Goal: Task Accomplishment & Management: Complete application form

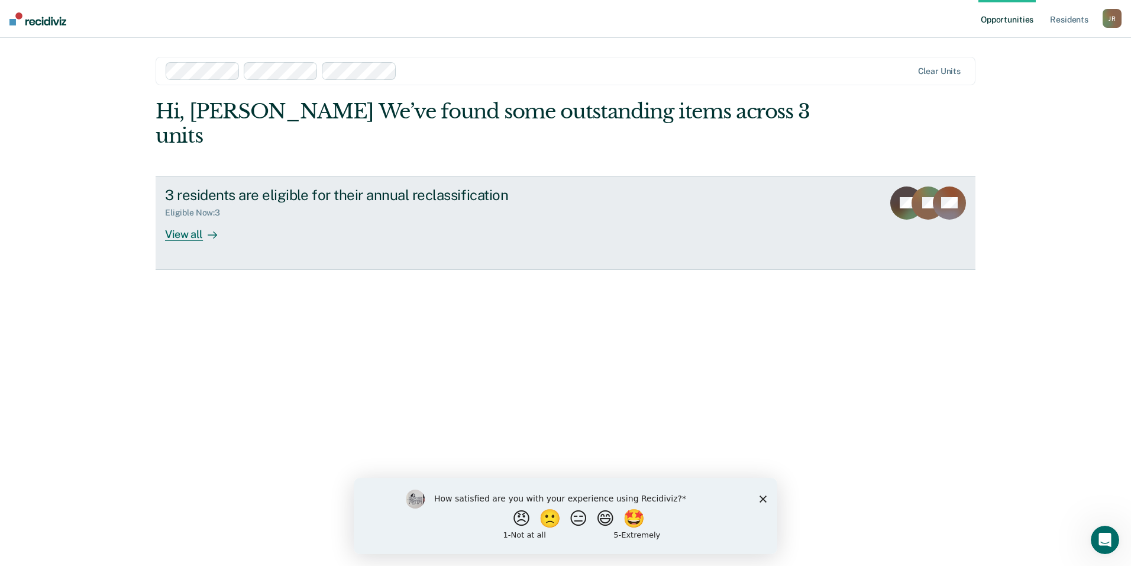
click at [262, 210] on div "3 residents are eligible for their annual reclassification Eligible Now : 3 Vie…" at bounding box center [387, 213] width 444 height 54
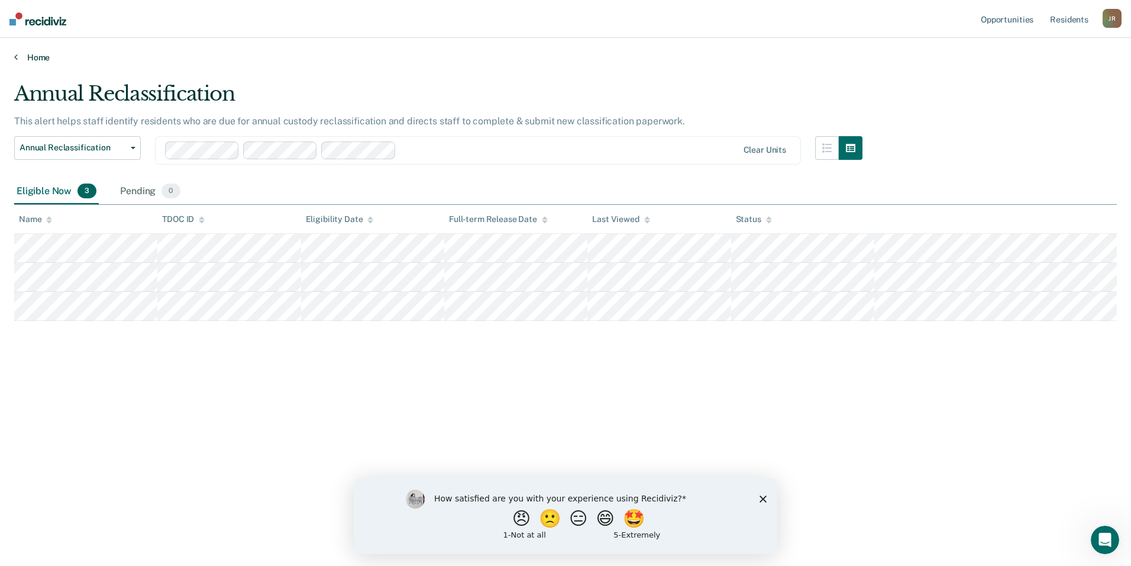
click at [35, 57] on link "Home" at bounding box center [565, 57] width 1103 height 11
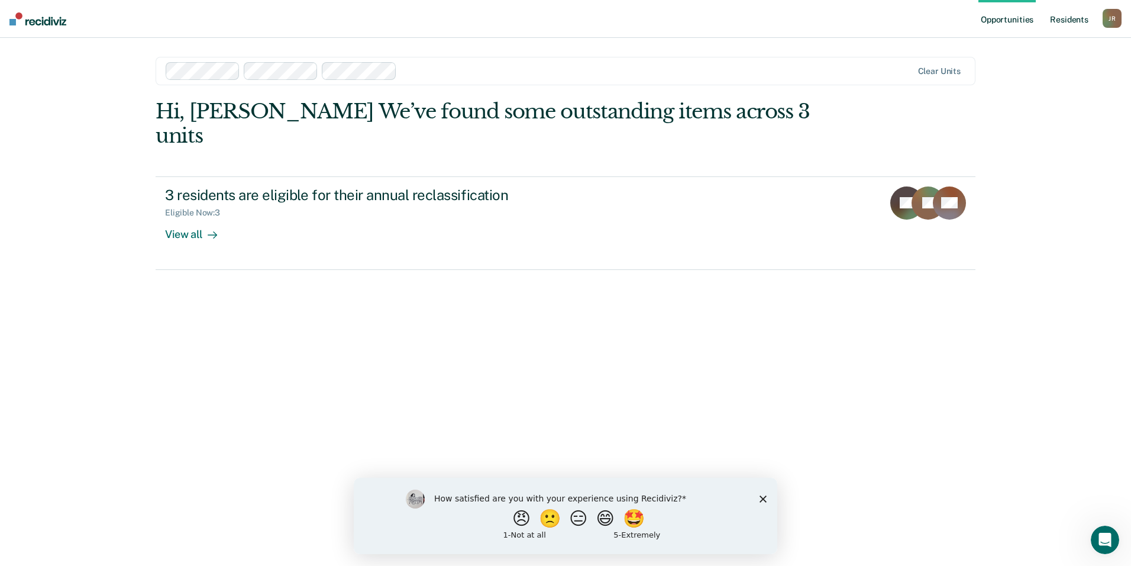
click at [1072, 18] on link "Resident s" at bounding box center [1069, 19] width 43 height 38
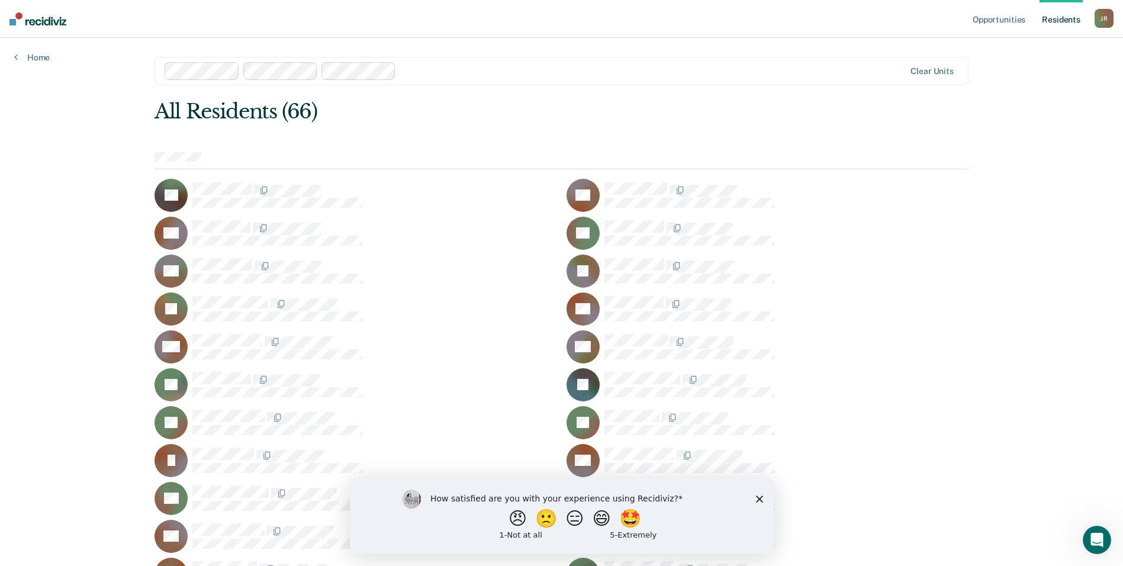
click at [1107, 23] on div "J R" at bounding box center [1103, 18] width 19 height 19
click at [1022, 50] on link "Profile" at bounding box center [1055, 48] width 95 height 10
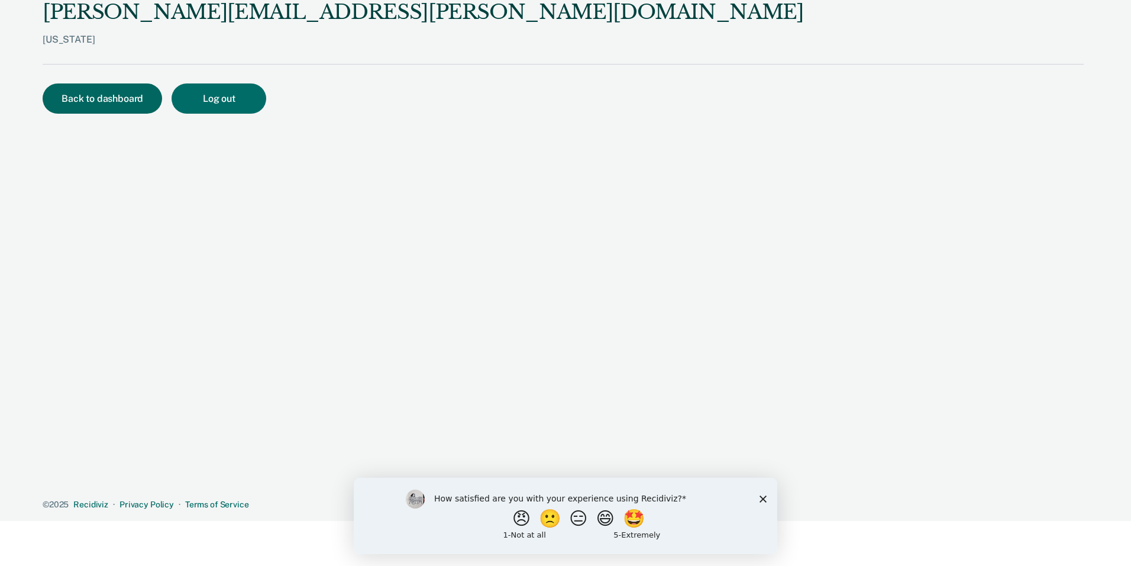
click at [119, 107] on button "Back to dashboard" at bounding box center [103, 98] width 120 height 30
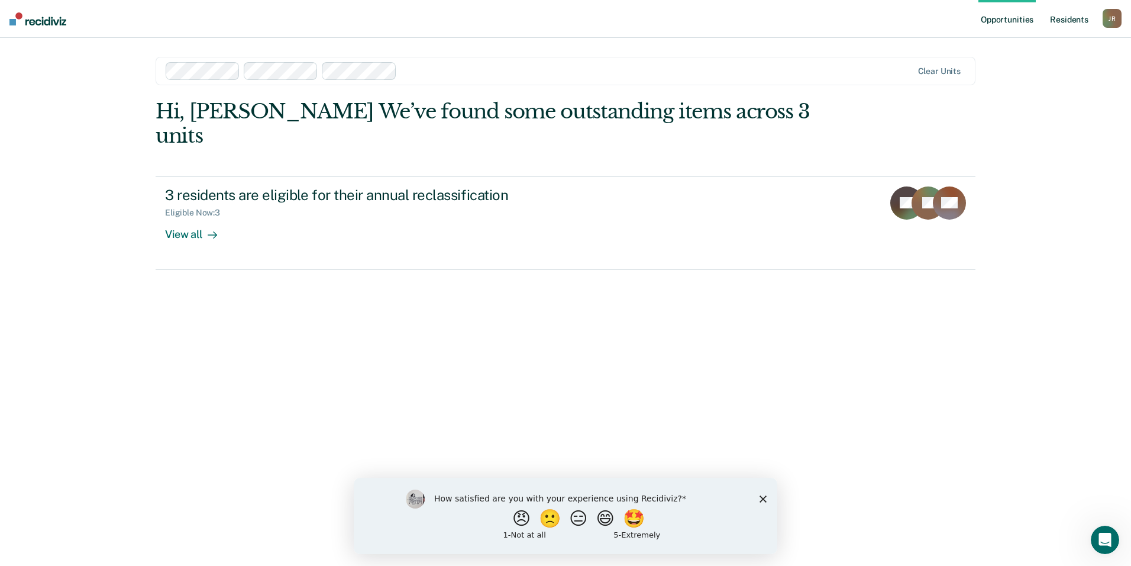
click at [1062, 18] on link "Resident s" at bounding box center [1069, 19] width 43 height 38
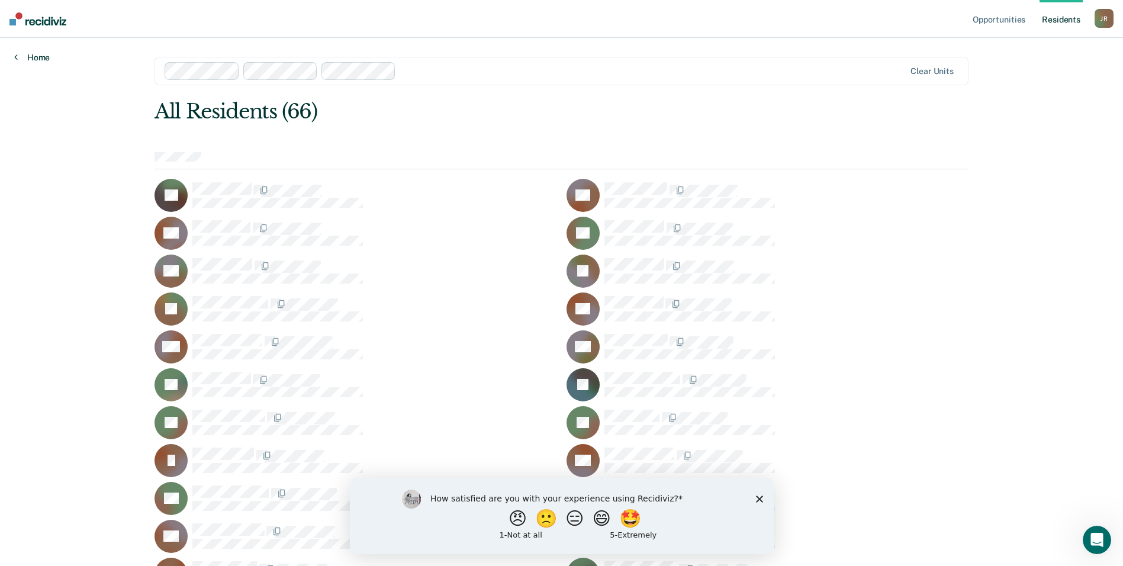
click at [23, 54] on link "Home" at bounding box center [32, 57] width 36 height 11
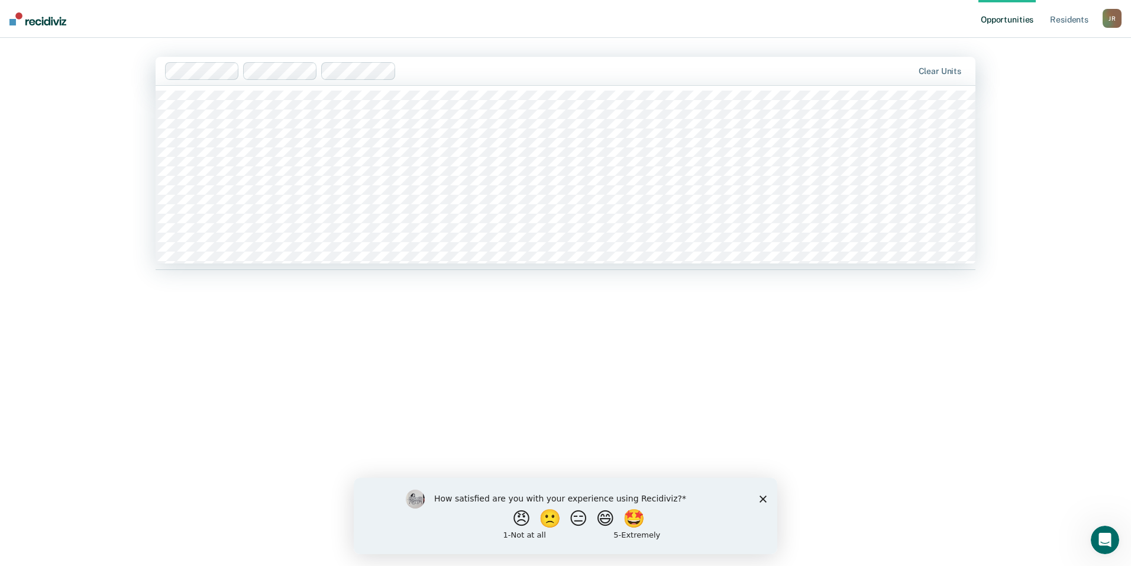
click at [786, 81] on div "Clear units" at bounding box center [566, 71] width 820 height 28
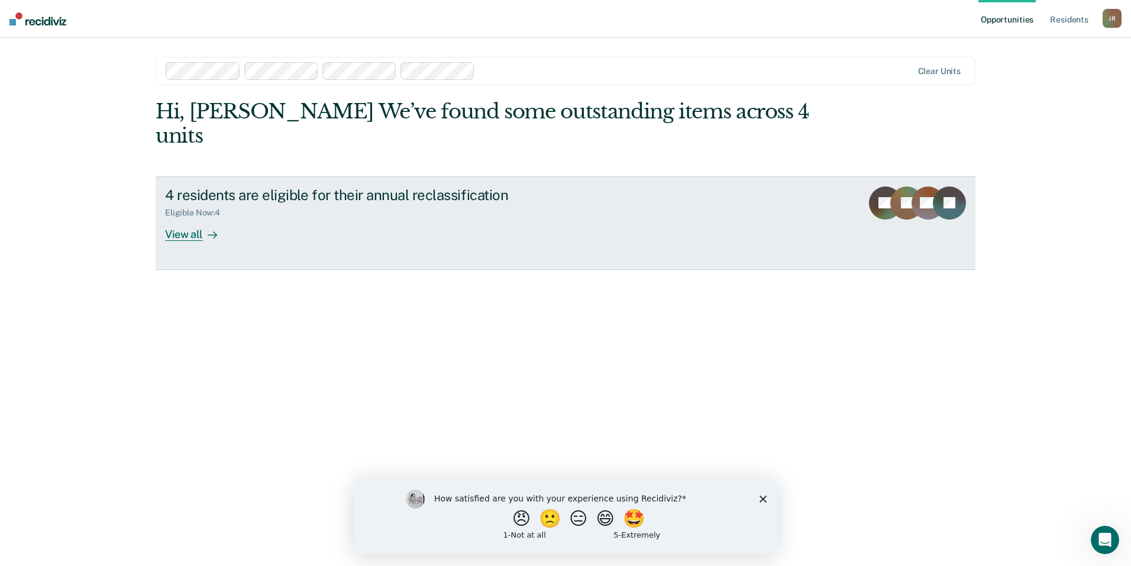
click at [200, 218] on div "View all" at bounding box center [198, 229] width 66 height 23
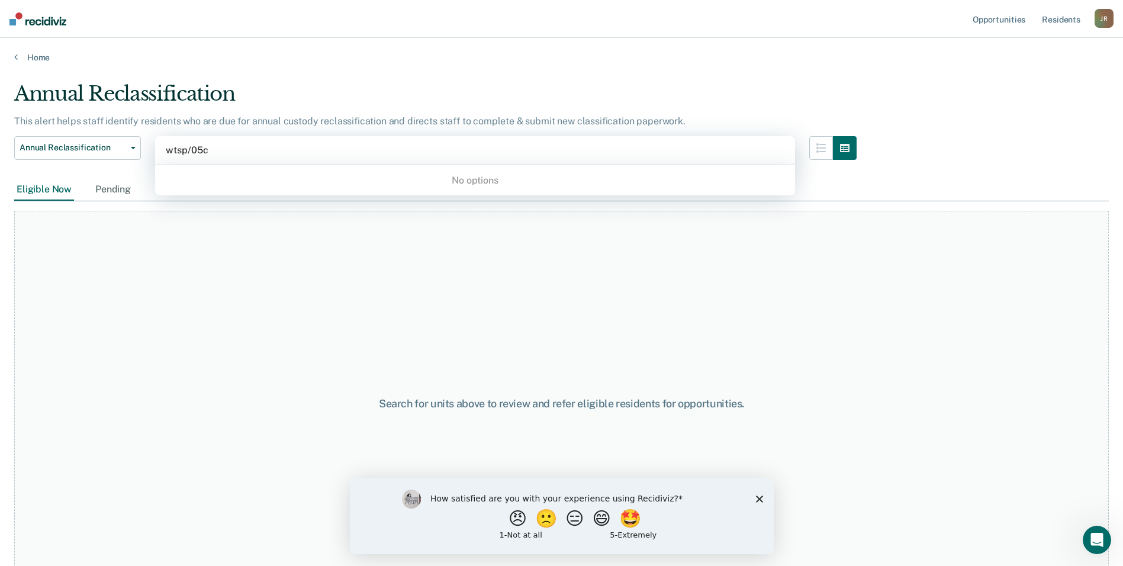
type input "wtsp/05c"
click at [281, 202] on div "Search for units above to review and refer eligible residents for opportunities." at bounding box center [561, 398] width 1094 height 395
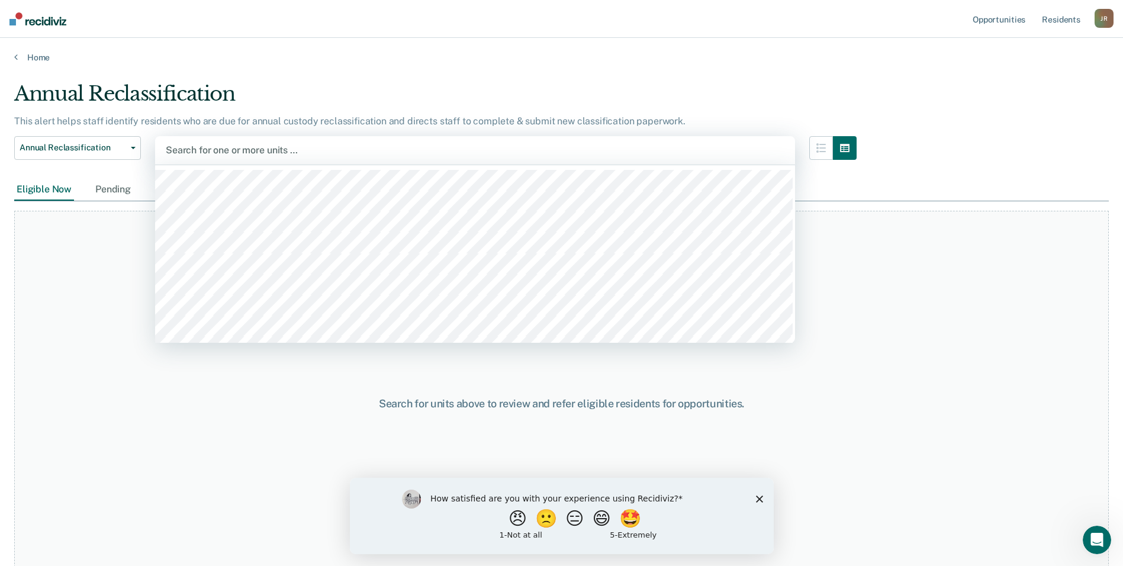
click at [207, 149] on div at bounding box center [475, 150] width 618 height 14
type input "wtsp"
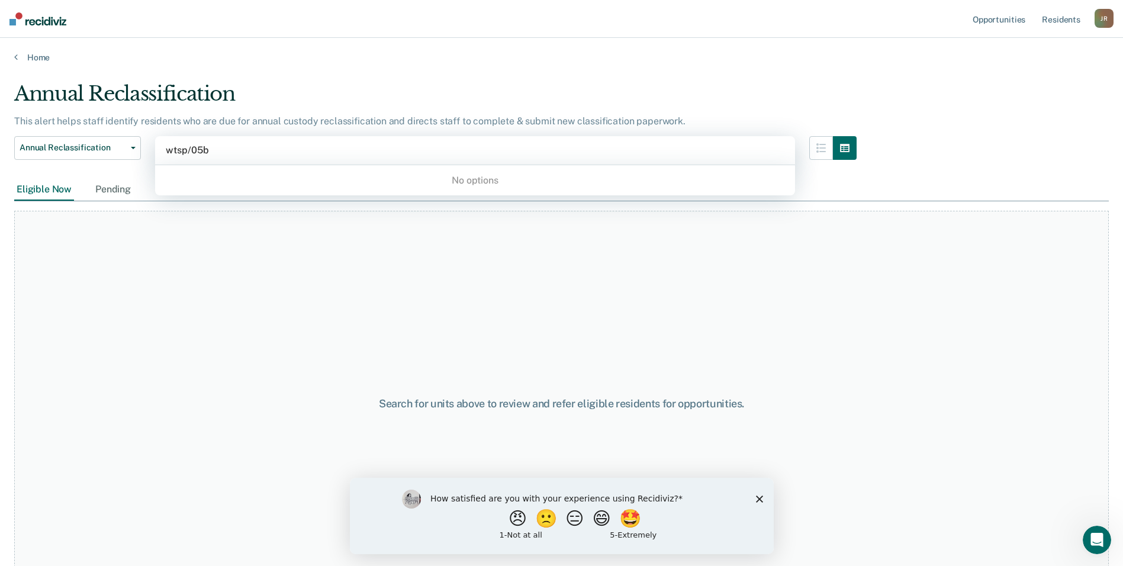
type input "wtsp/05b"
click at [924, 239] on div "Search for units above to review and refer eligible residents for opportunities." at bounding box center [561, 404] width 1094 height 386
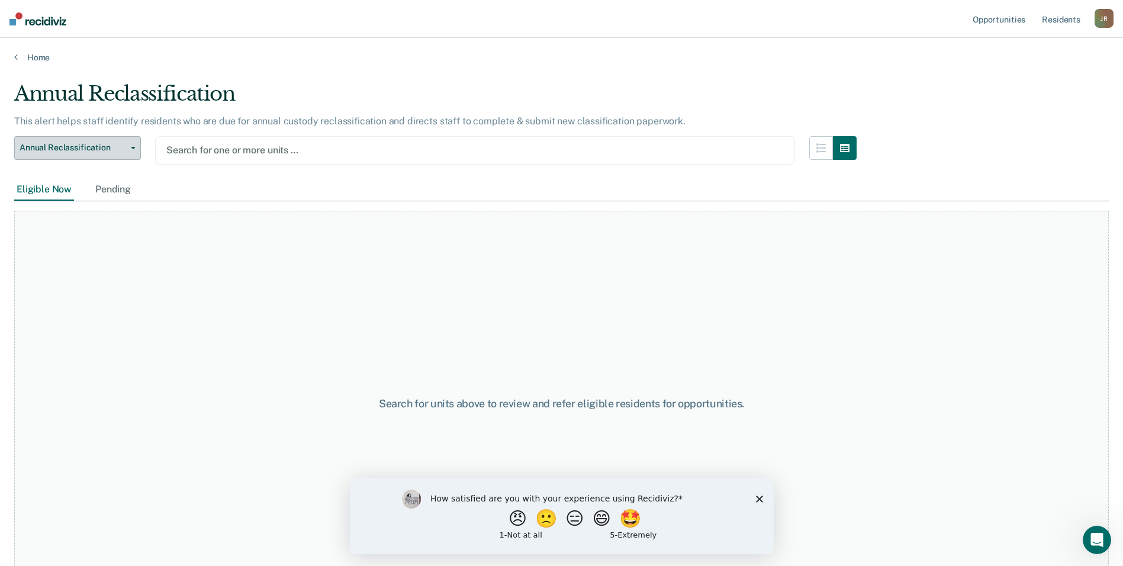
click at [116, 147] on span "Annual Reclassification" at bounding box center [73, 148] width 107 height 10
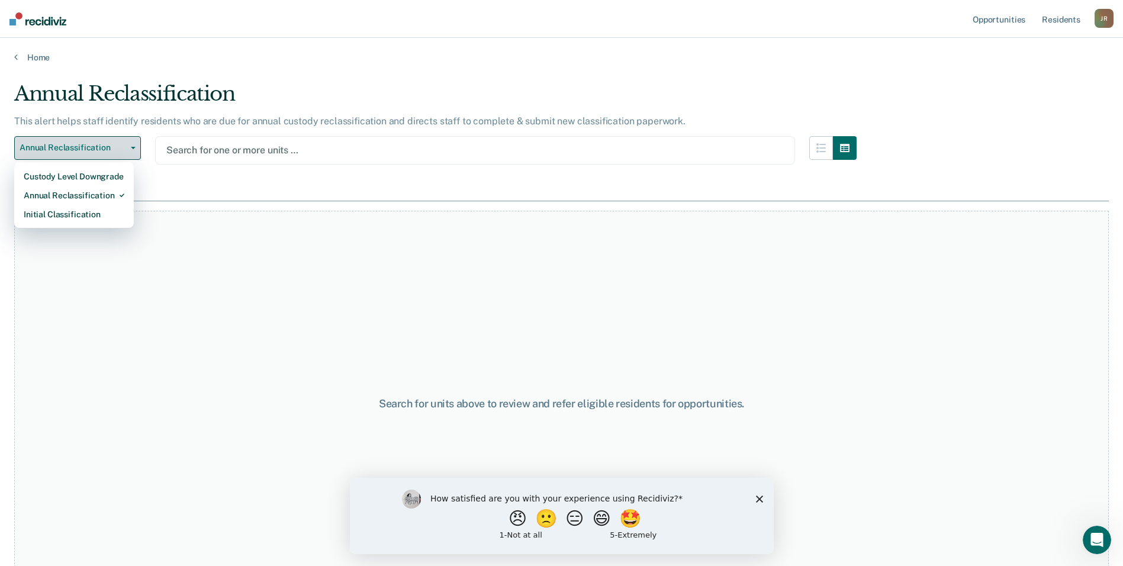
click at [114, 147] on span "Annual Reclassification" at bounding box center [73, 148] width 107 height 10
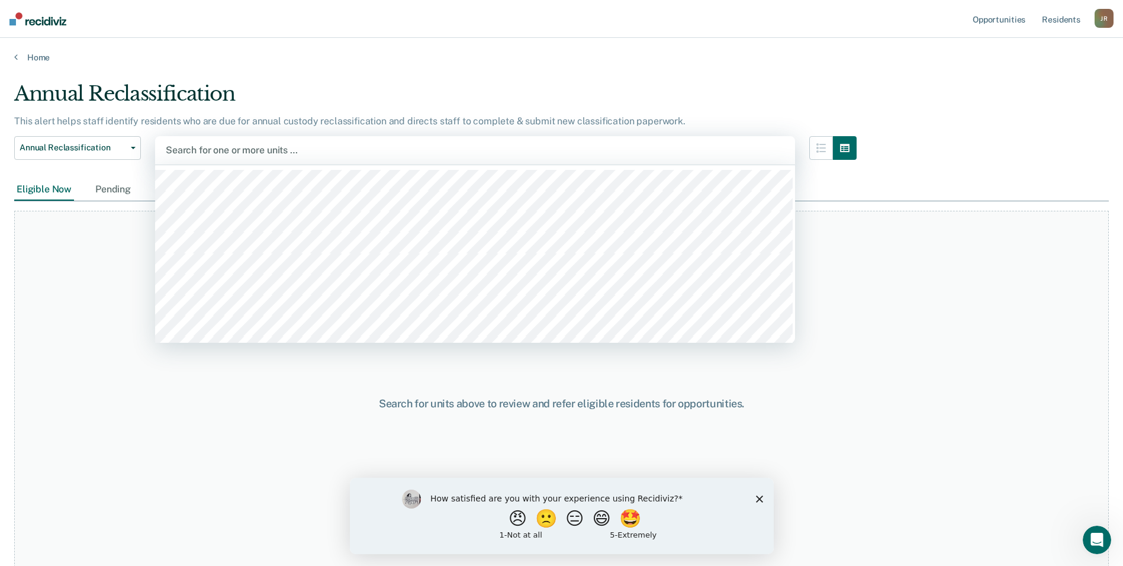
click at [220, 150] on div at bounding box center [475, 150] width 618 height 14
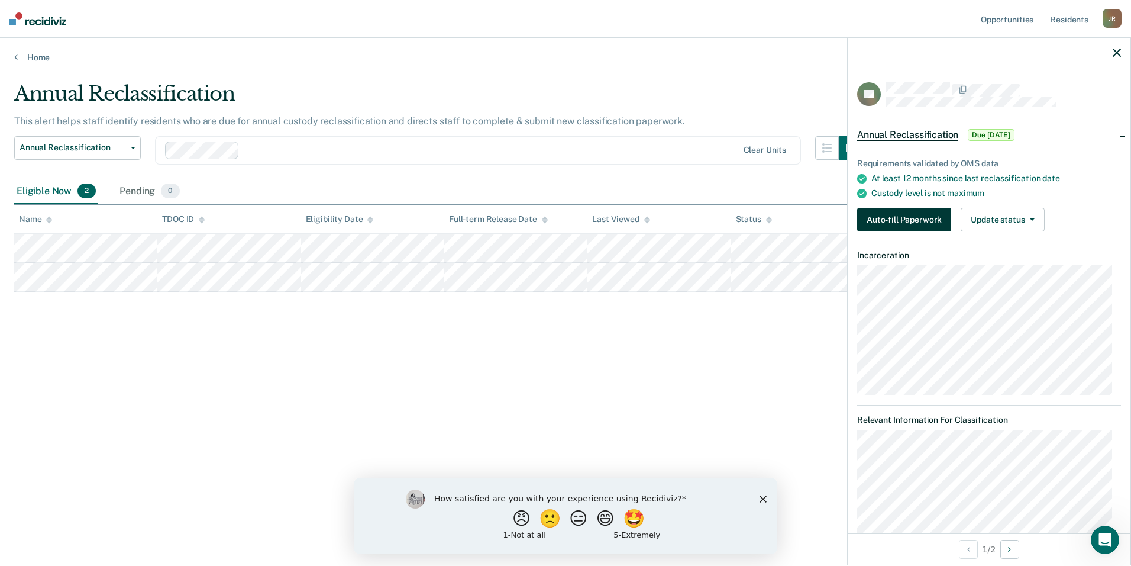
click at [940, 224] on button "Auto-fill Paperwork" at bounding box center [904, 220] width 94 height 24
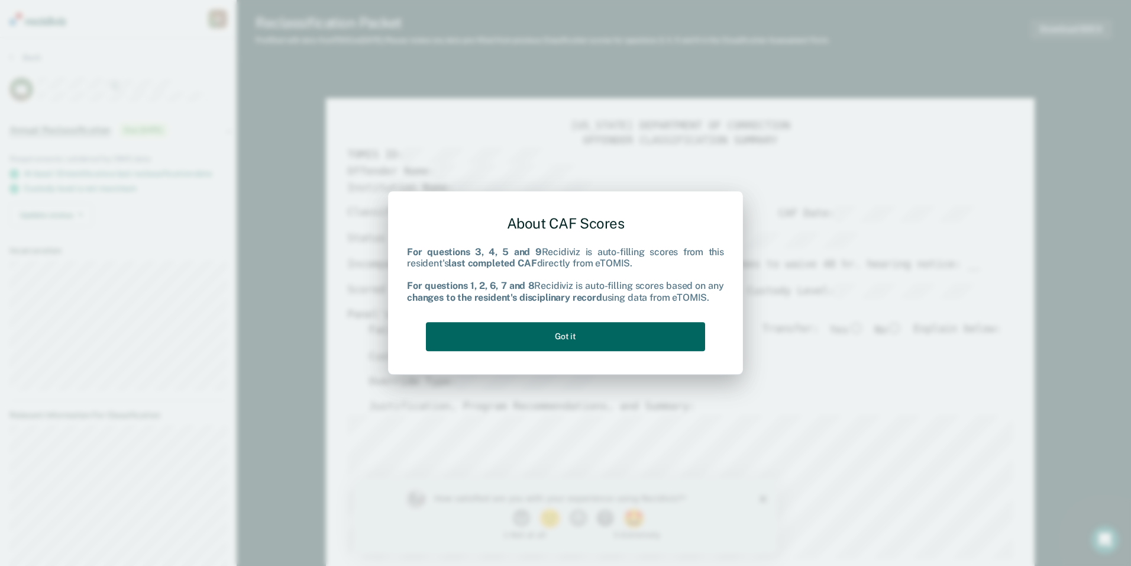
click at [598, 337] on button "Got it" at bounding box center [565, 336] width 279 height 29
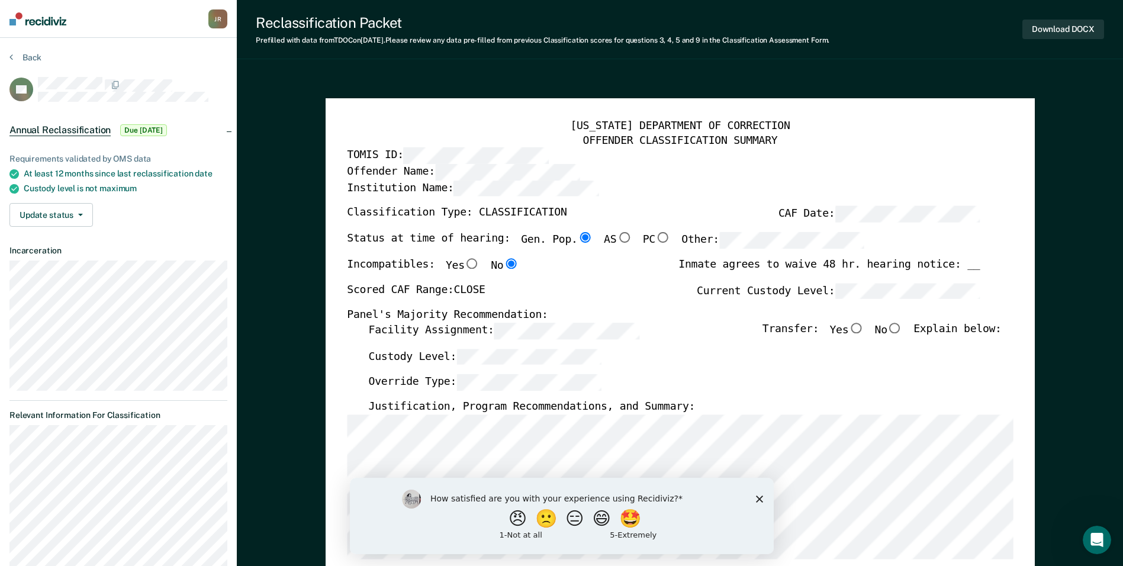
click at [901, 328] on input "No" at bounding box center [894, 328] width 15 height 11
type textarea "x"
radio input "true"
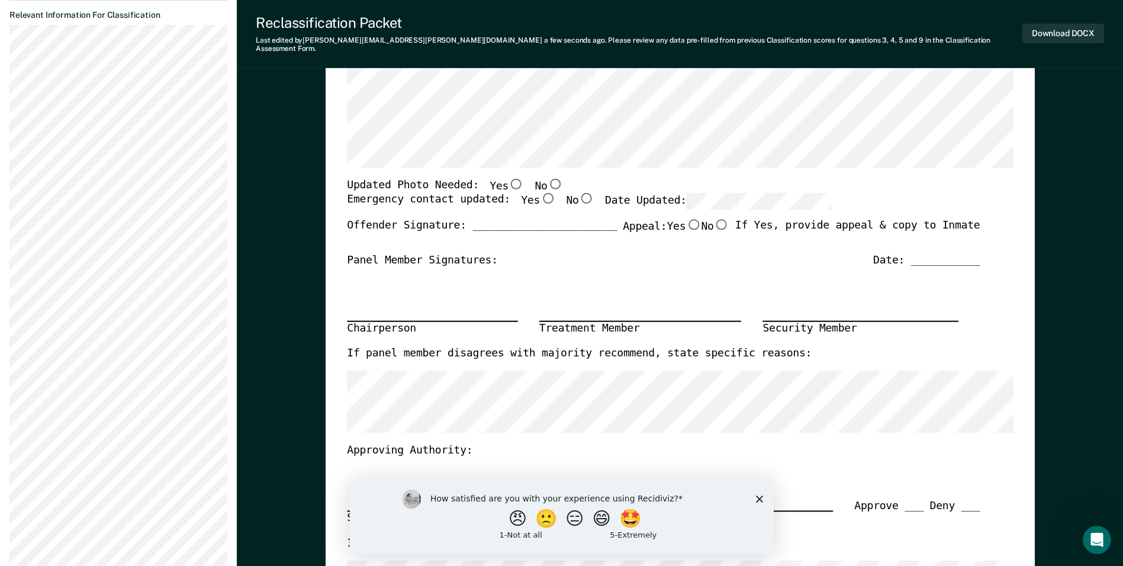
scroll to position [414, 0]
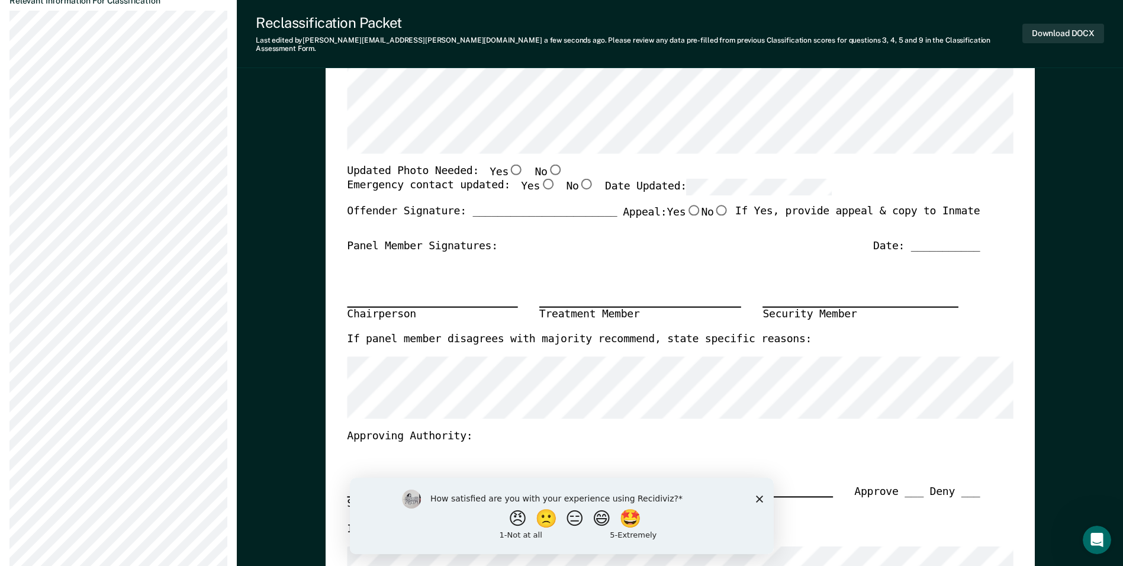
click at [547, 163] on input "No" at bounding box center [554, 168] width 15 height 11
type textarea "x"
radio input "true"
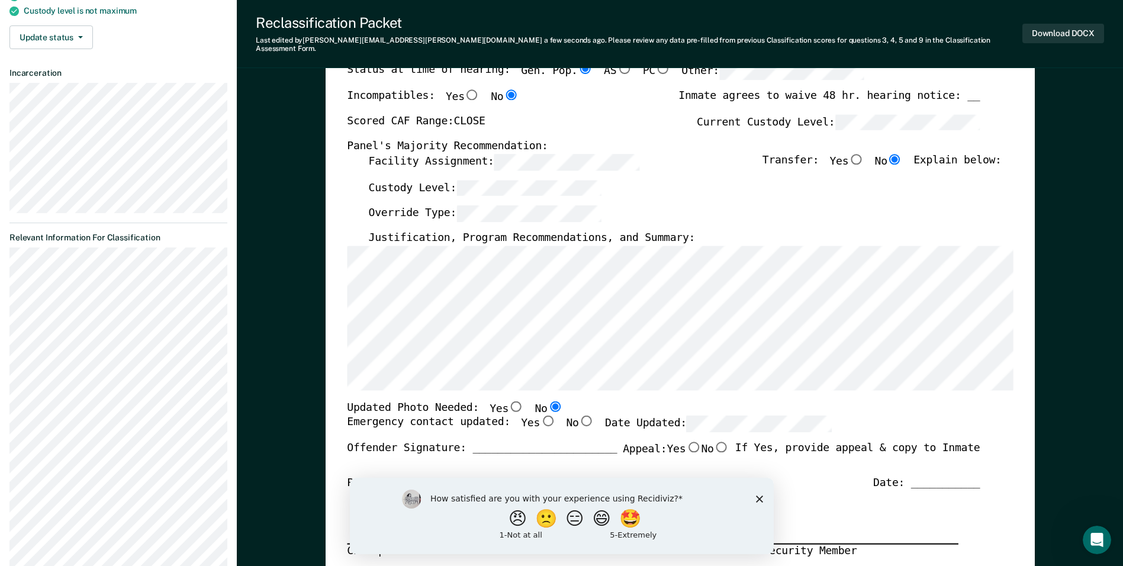
scroll to position [355, 0]
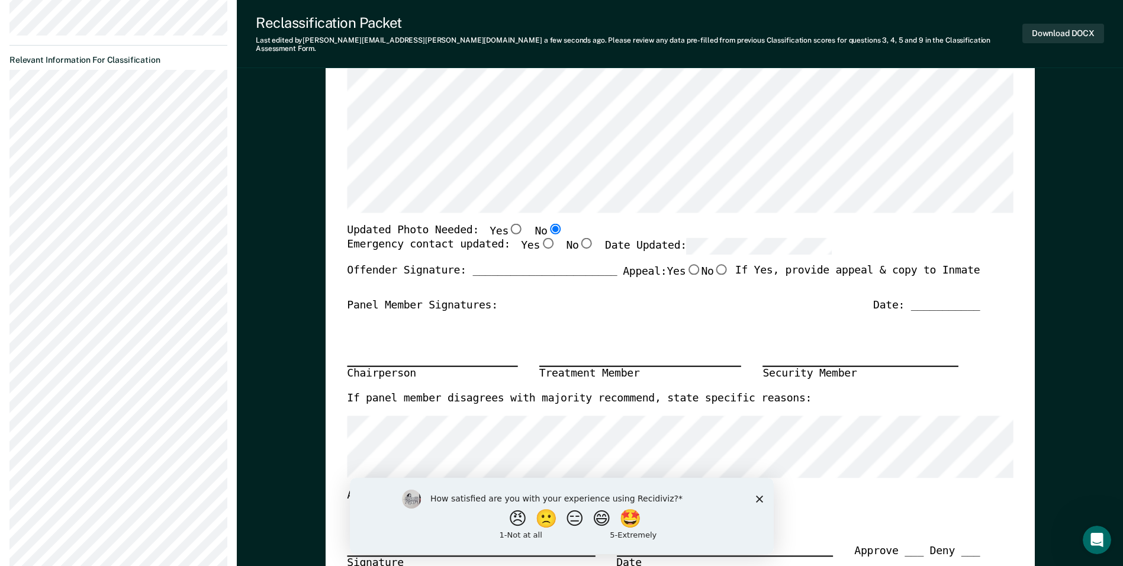
click at [540, 238] on input "Yes" at bounding box center [547, 243] width 15 height 11
type textarea "x"
radio input "true"
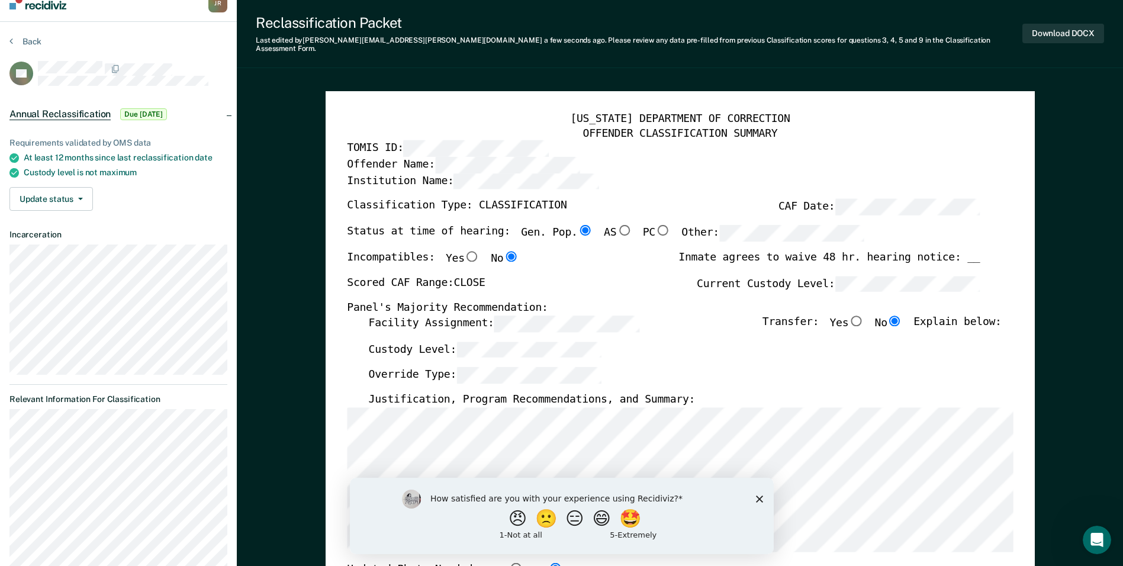
scroll to position [0, 0]
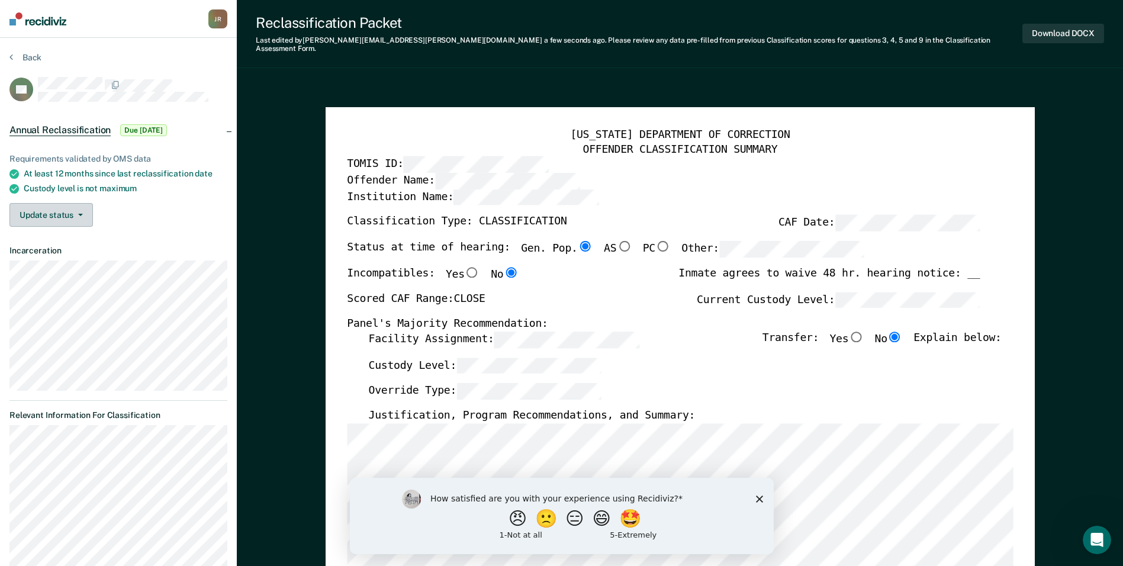
click at [67, 218] on button "Update status" at bounding box center [50, 215] width 83 height 24
click at [1058, 28] on button "Download DOCX" at bounding box center [1063, 34] width 82 height 20
type textarea "x"
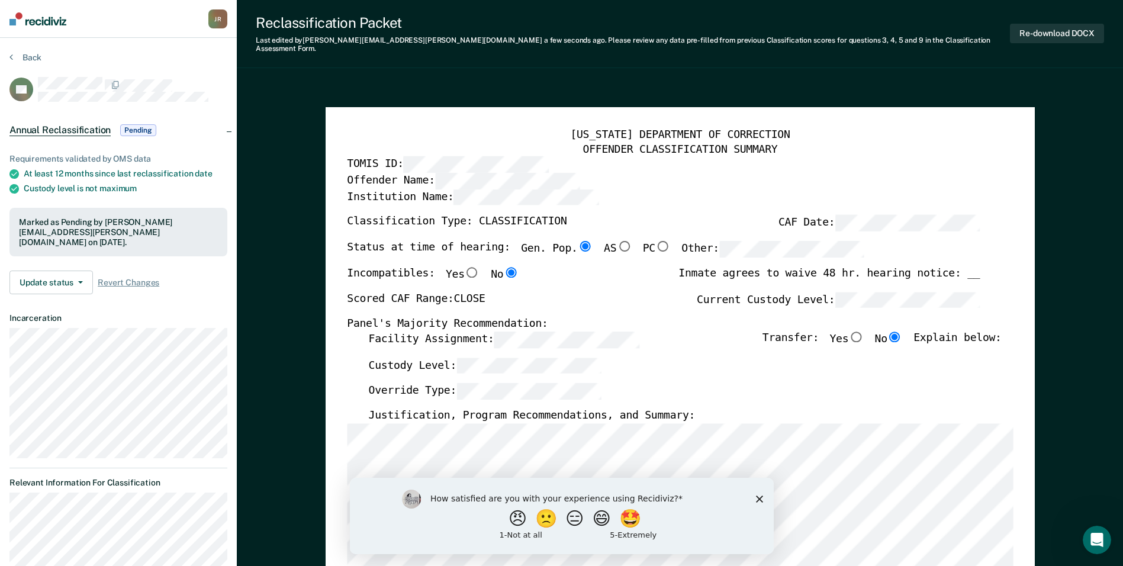
click at [759, 500] on icon "Close survey" at bounding box center [758, 498] width 7 height 7
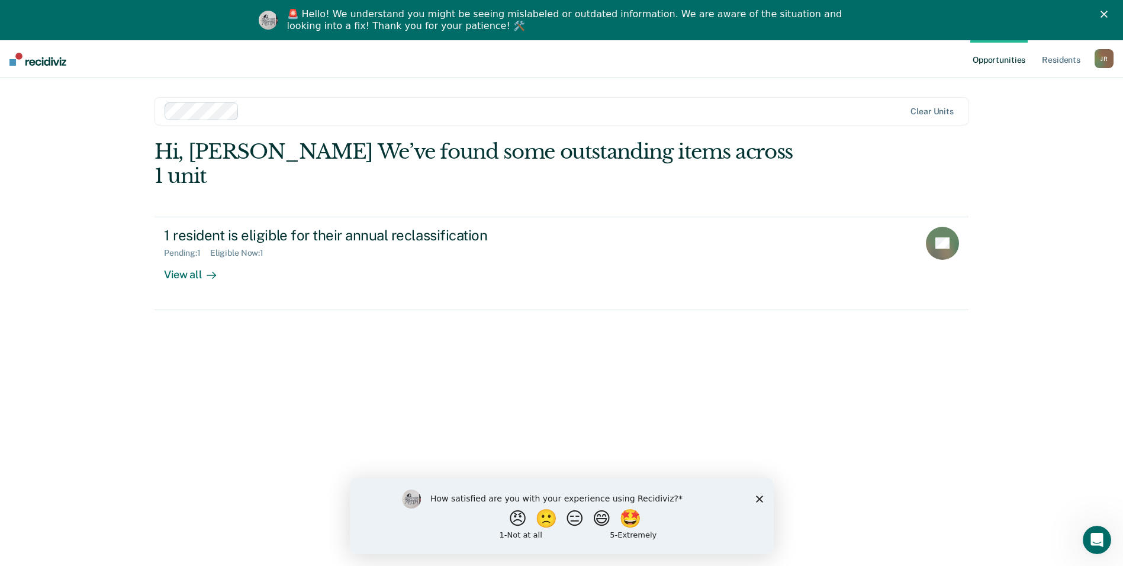
click at [1112, 14] on div "Close" at bounding box center [1106, 14] width 12 height 7
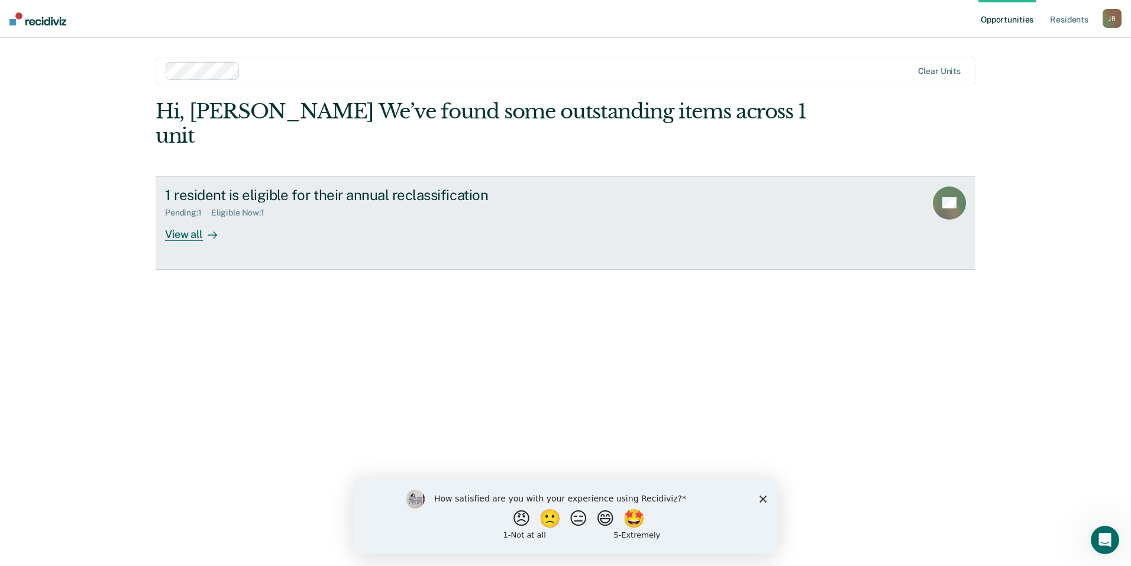
click at [181, 218] on div "View all" at bounding box center [198, 229] width 66 height 23
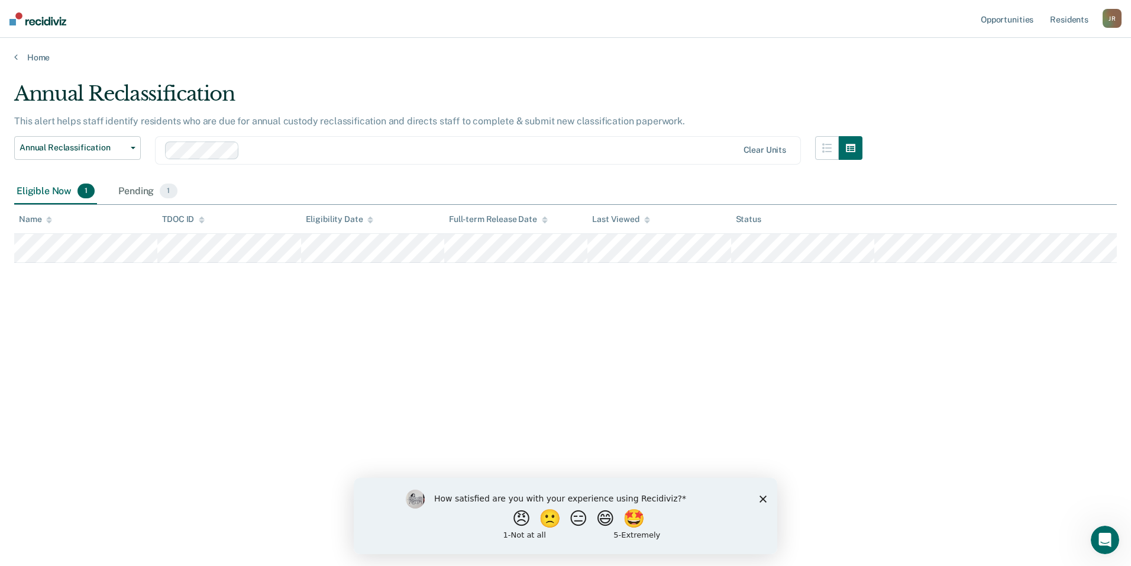
click at [1110, 20] on div "J R" at bounding box center [1112, 18] width 19 height 19
click at [1069, 21] on link "Resident s" at bounding box center [1069, 19] width 43 height 38
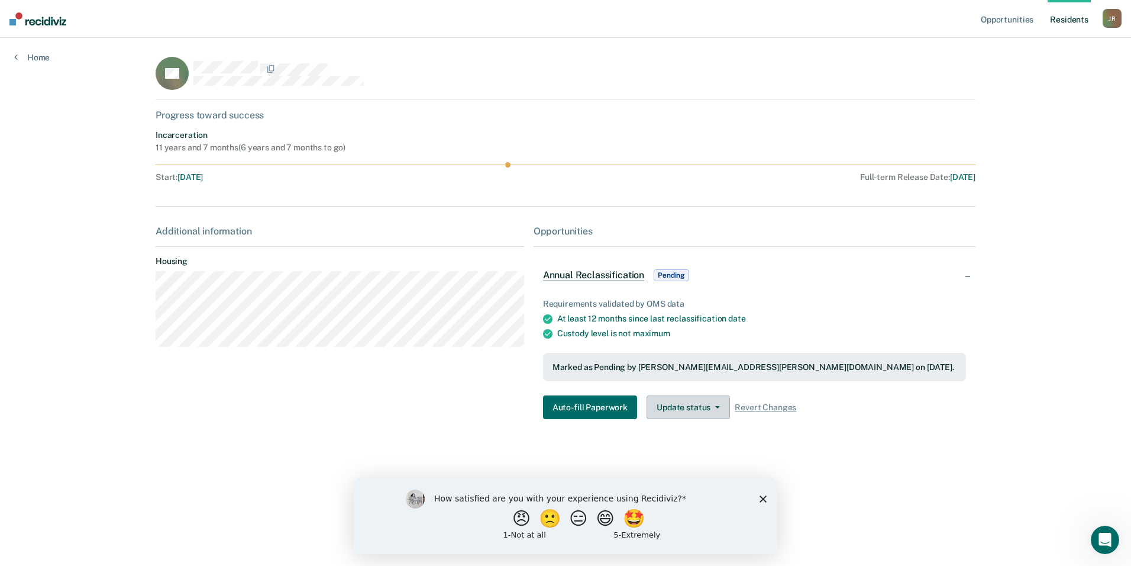
click at [694, 407] on button "Update status" at bounding box center [688, 407] width 83 height 24
click at [607, 433] on div "SE Progress toward success Incarceration 11 years and 7 months ( 6 years and 7 …" at bounding box center [566, 250] width 820 height 386
click at [594, 276] on span "Annual Reclassification" at bounding box center [593, 275] width 101 height 12
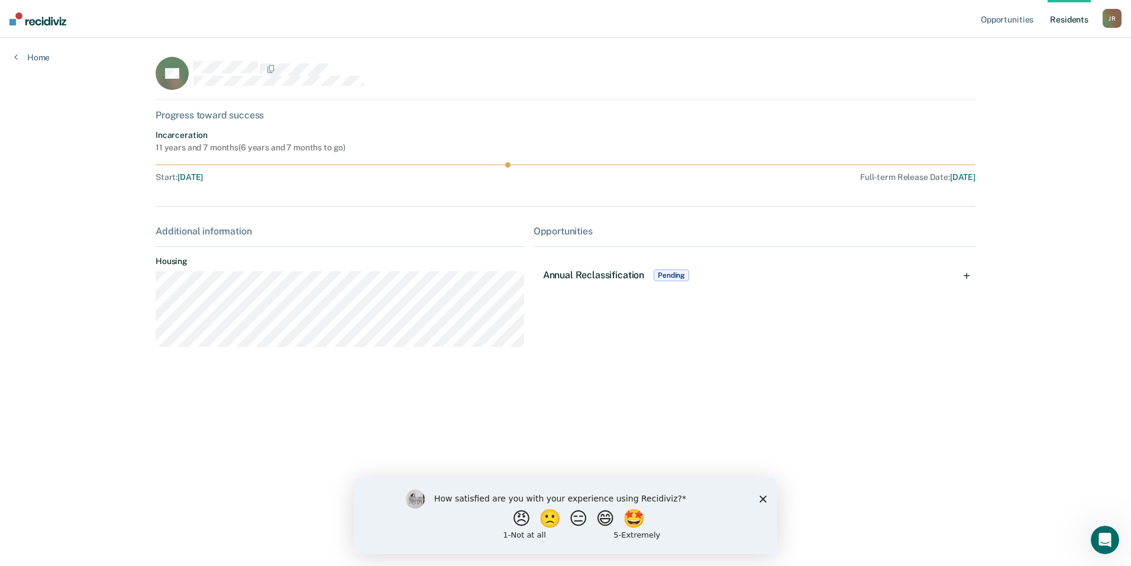
click at [570, 277] on span "Annual Reclassification" at bounding box center [593, 274] width 101 height 11
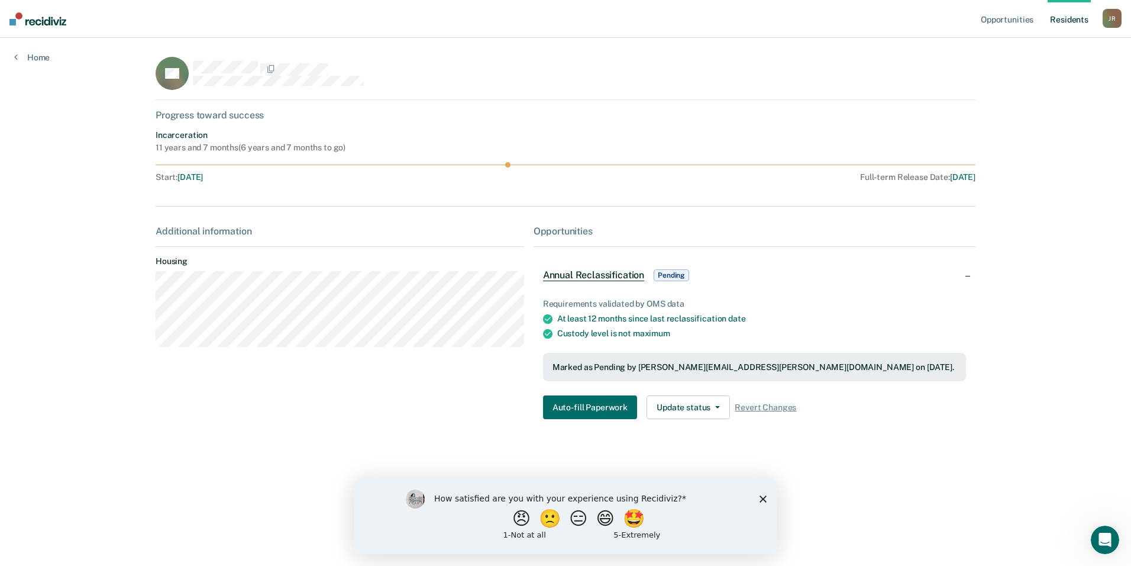
click at [596, 370] on div "Marked as Pending by [PERSON_NAME][EMAIL_ADDRESS][PERSON_NAME][DOMAIN_NAME] on …" at bounding box center [755, 367] width 404 height 10
click at [581, 414] on button "Auto-fill Paperwork" at bounding box center [590, 407] width 94 height 24
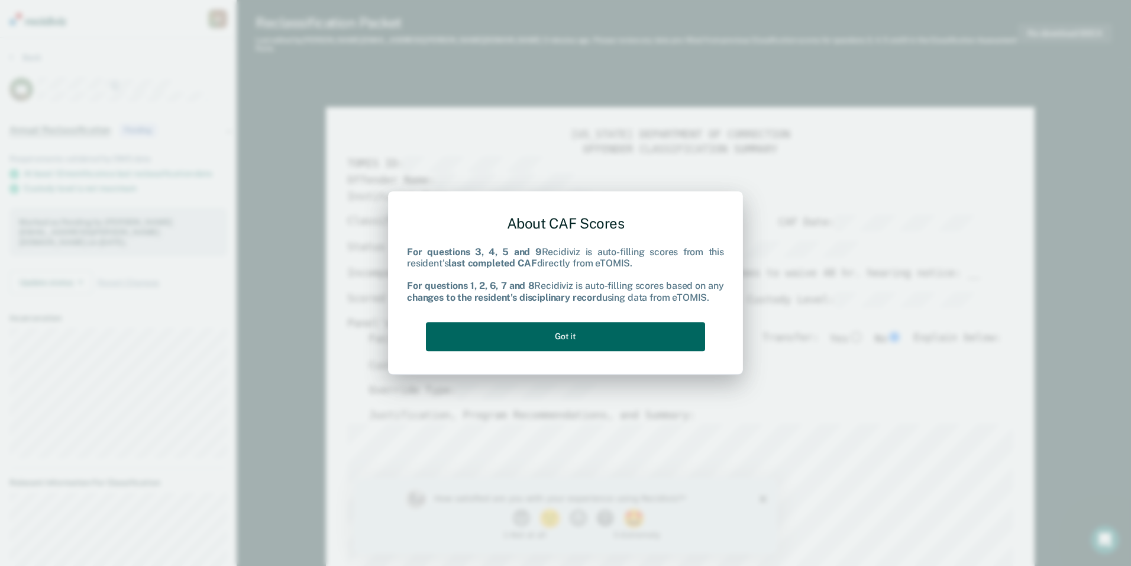
click at [549, 336] on button "Got it" at bounding box center [565, 336] width 279 height 29
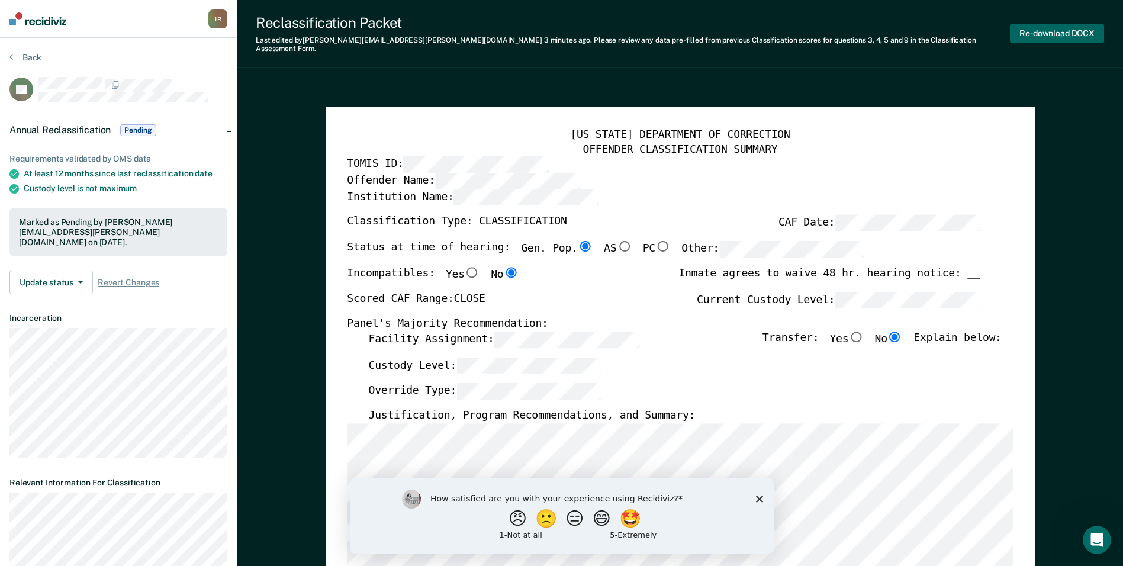
click at [1059, 31] on button "Re-download DOCX" at bounding box center [1057, 34] width 94 height 20
type textarea "x"
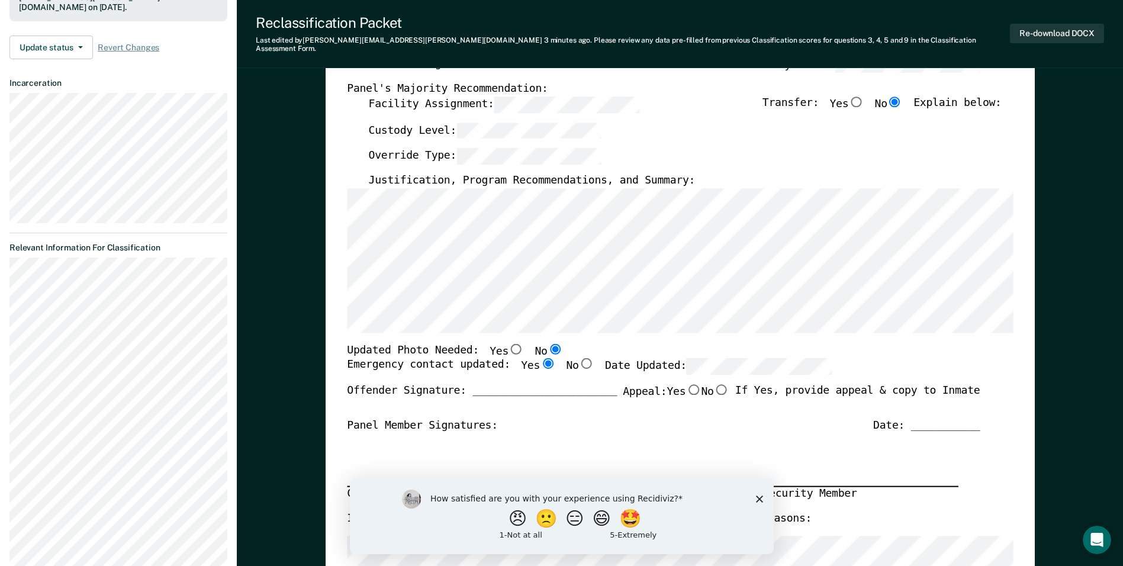
scroll to position [237, 0]
click at [757, 500] on polygon "Close survey" at bounding box center [758, 498] width 7 height 7
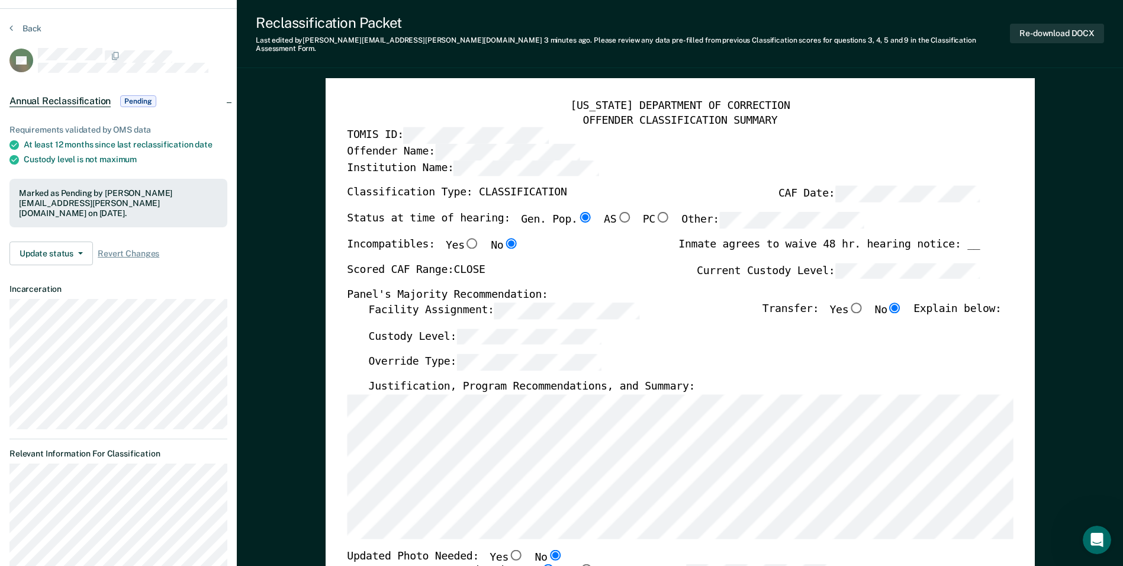
scroll to position [0, 0]
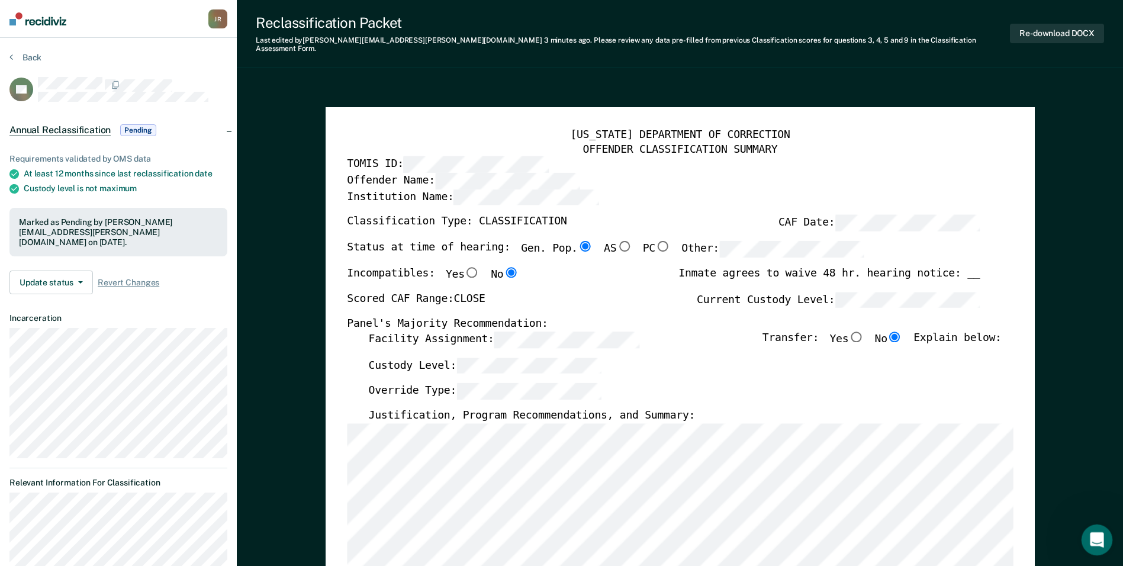
click at [1091, 539] on icon "Open Intercom Messenger" at bounding box center [1095, 538] width 20 height 20
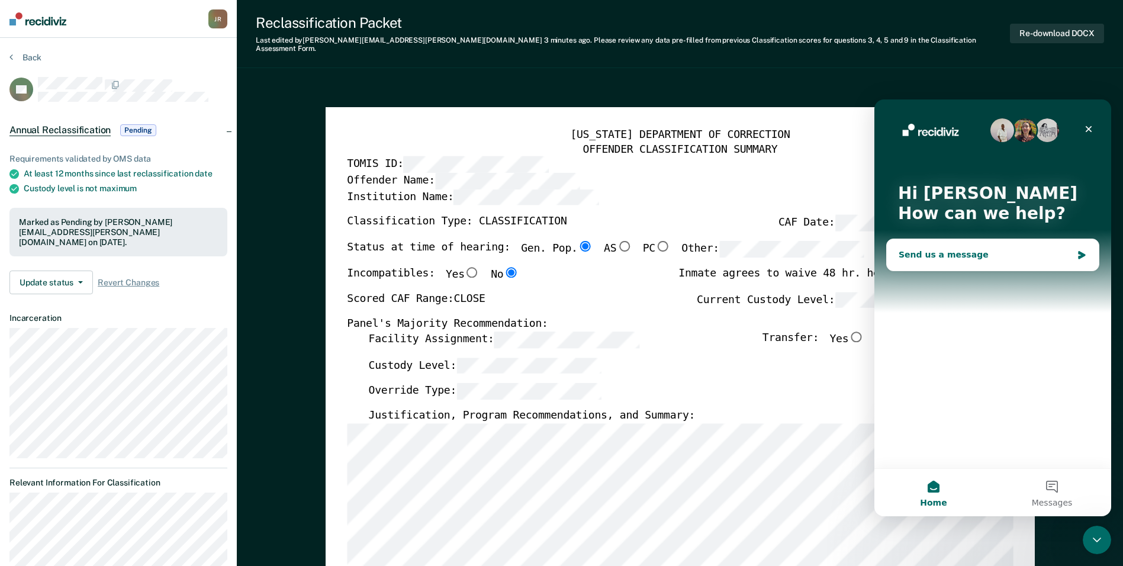
click at [1004, 252] on div "Send us a message" at bounding box center [984, 255] width 173 height 12
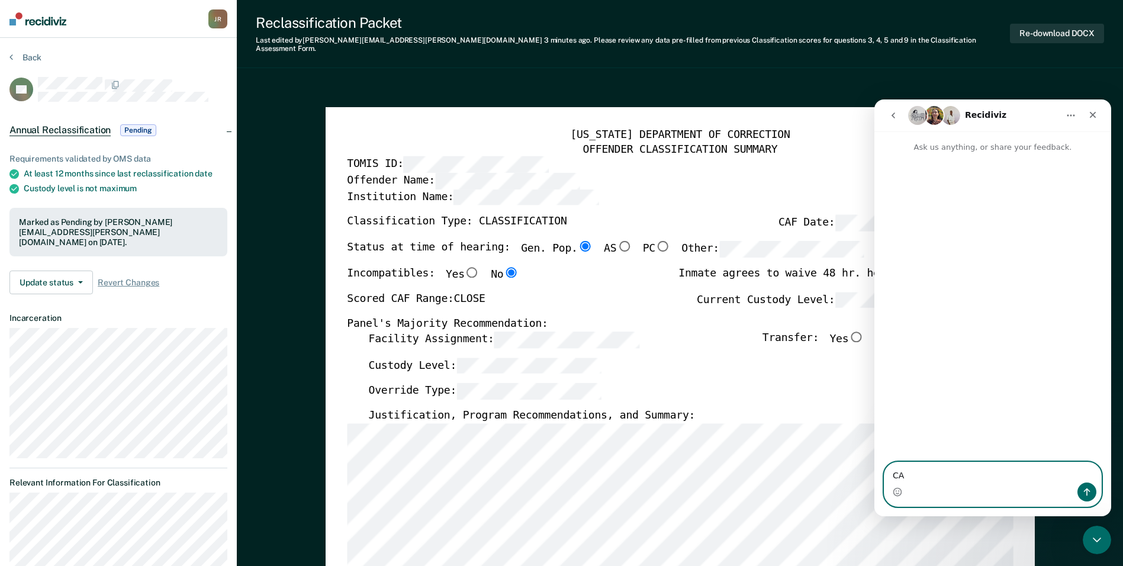
type textarea "C"
type textarea "Cannot open downloaded classification summary"
click at [1092, 487] on button "Send a message…" at bounding box center [1086, 491] width 19 height 19
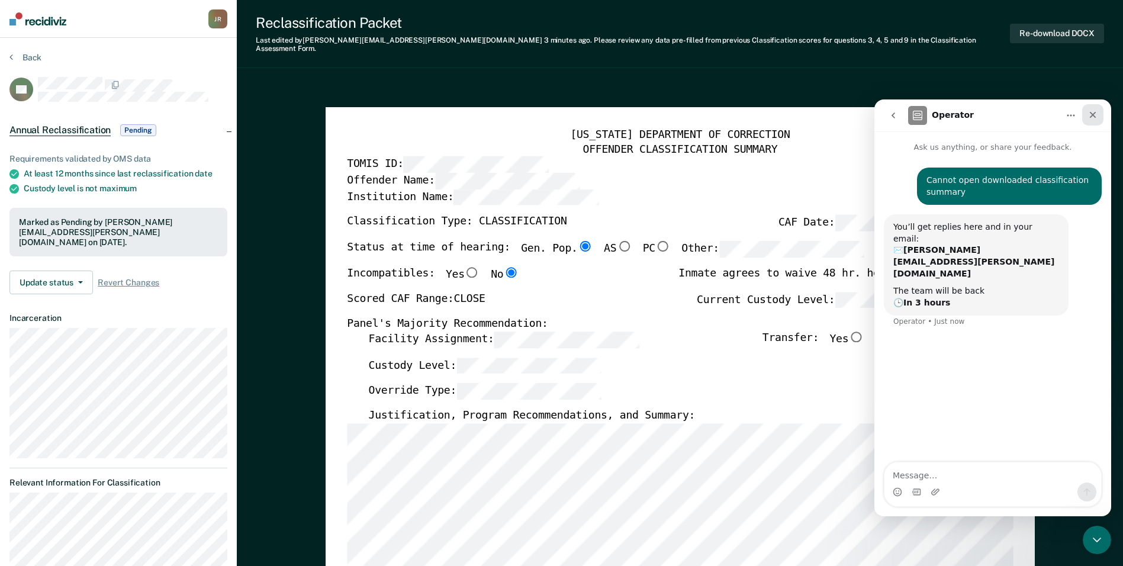
click at [1091, 114] on icon "Close" at bounding box center [1092, 115] width 7 height 7
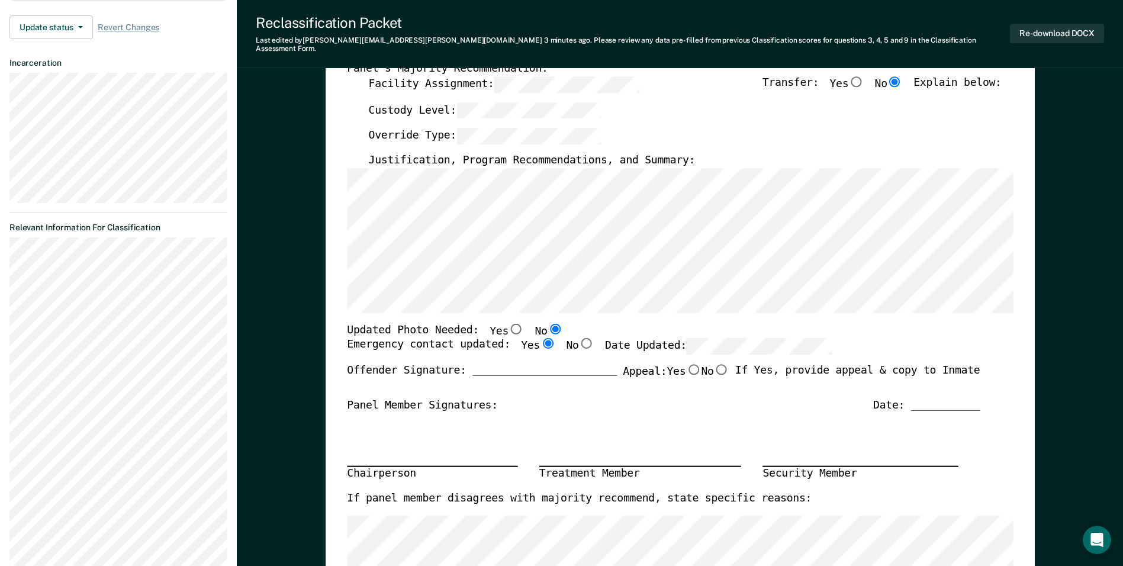
scroll to position [355, 0]
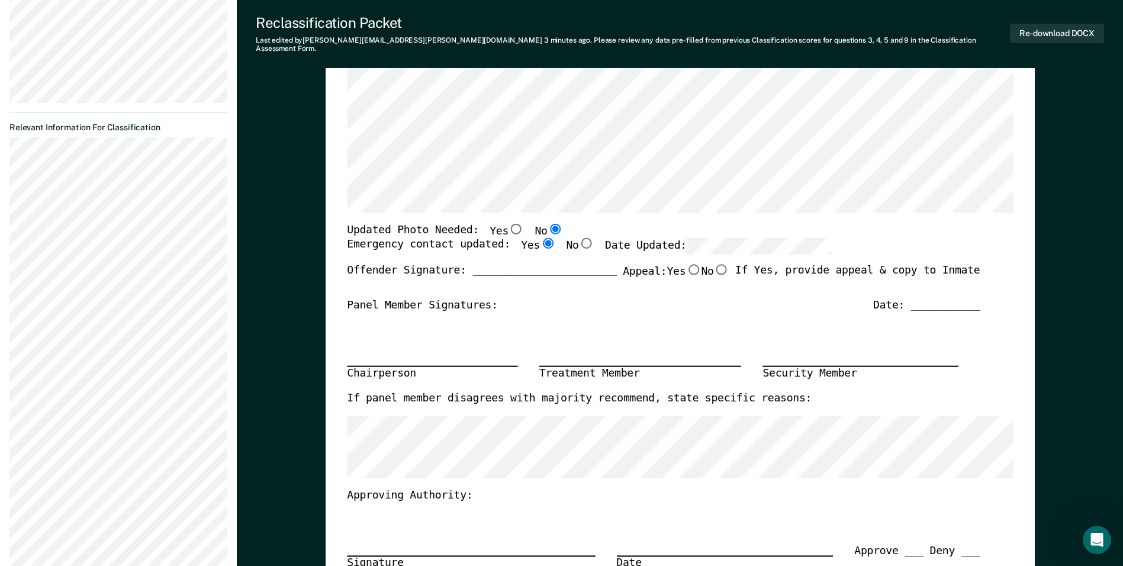
click at [715, 264] on input "No" at bounding box center [720, 269] width 15 height 11
type textarea "x"
radio input "true"
type textarea "x"
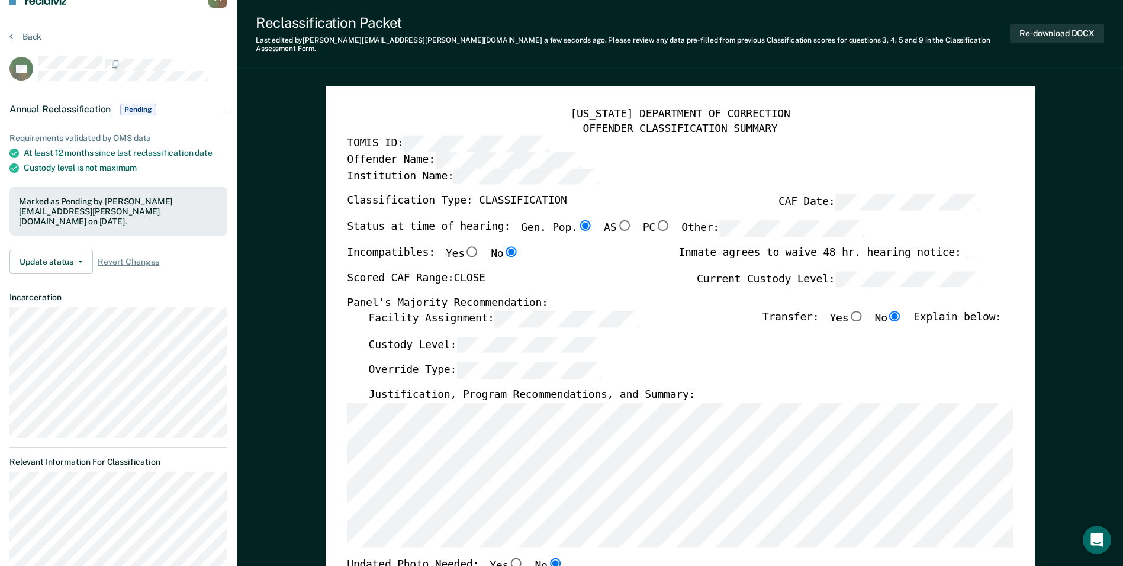
scroll to position [0, 0]
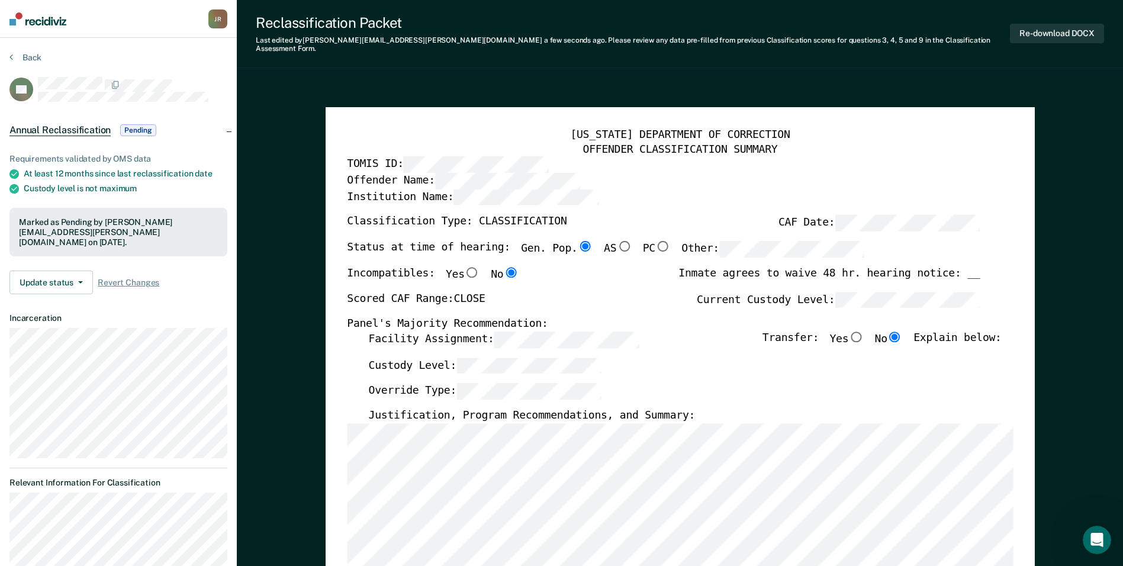
click at [144, 132] on span "Pending" at bounding box center [138, 130] width 36 height 12
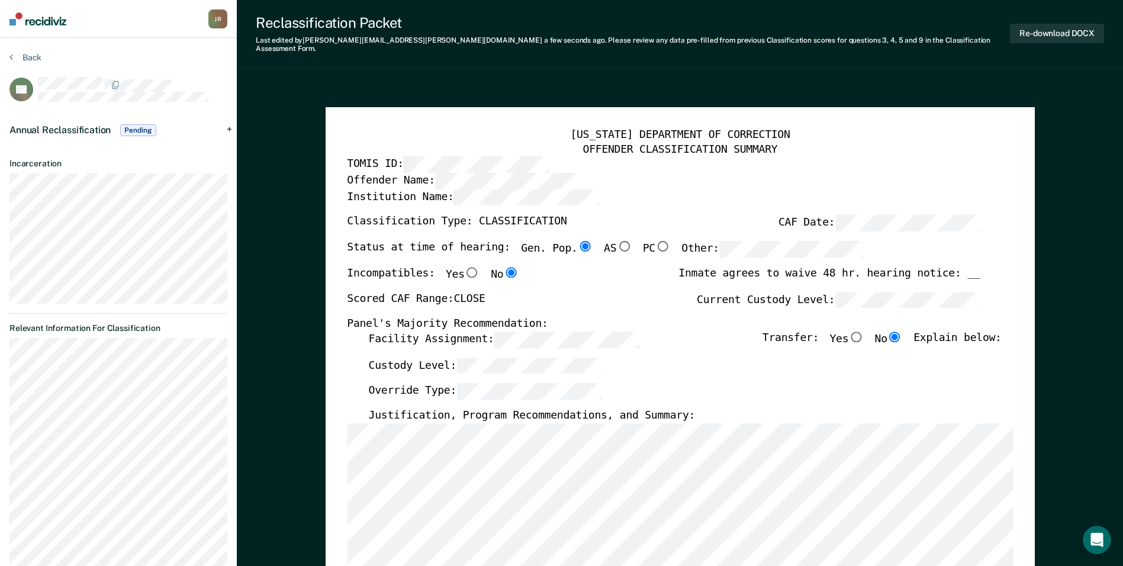
click at [220, 17] on div "J R" at bounding box center [217, 18] width 19 height 19
click at [214, 63] on icon at bounding box center [212, 62] width 7 height 7
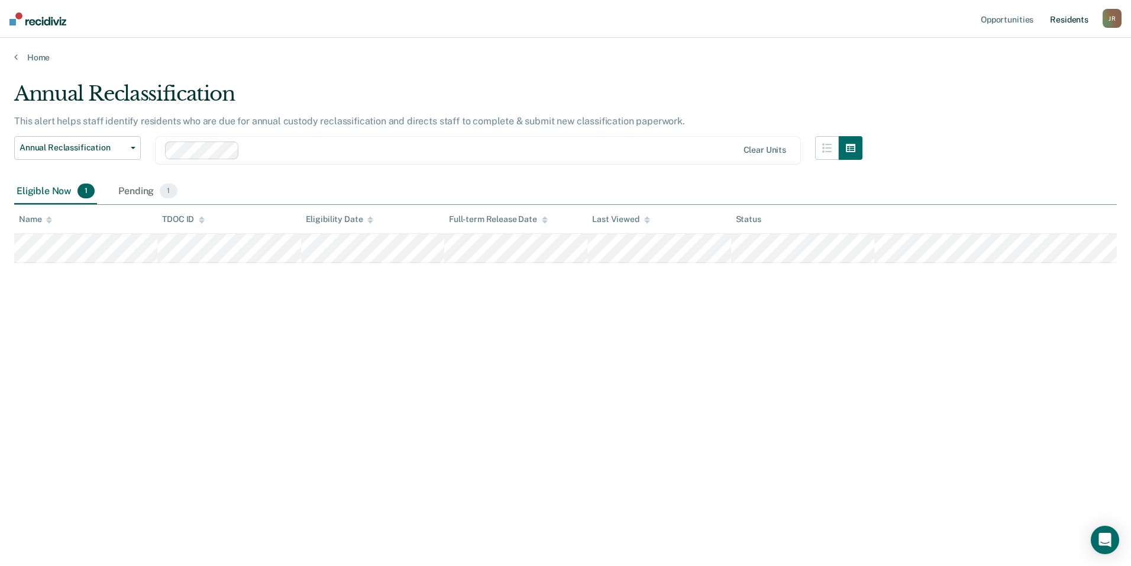
click at [1066, 20] on link "Resident s" at bounding box center [1069, 19] width 43 height 38
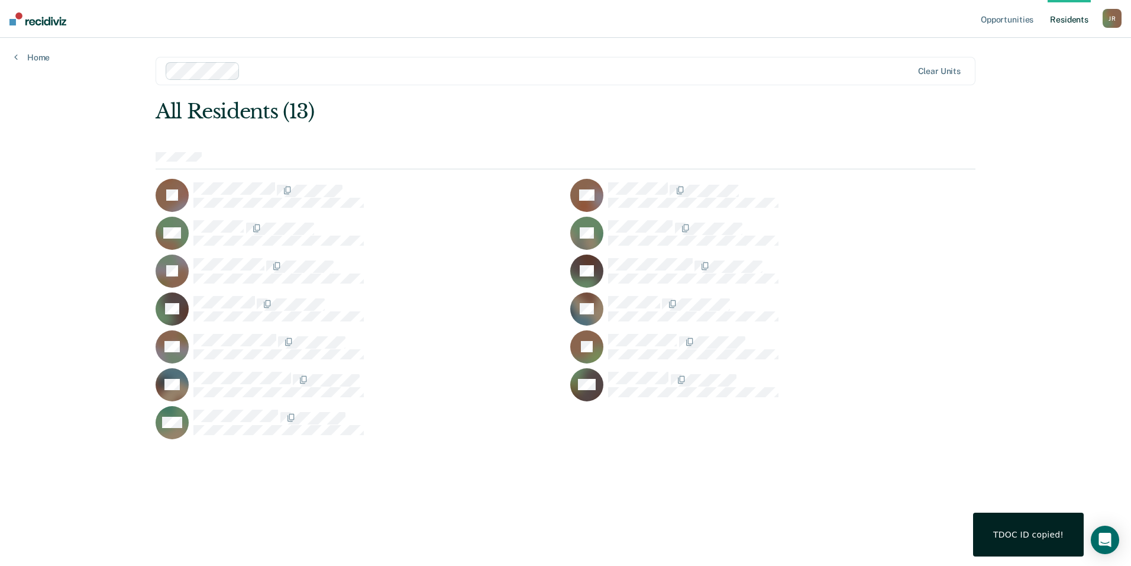
click at [592, 239] on icon at bounding box center [576, 241] width 49 height 42
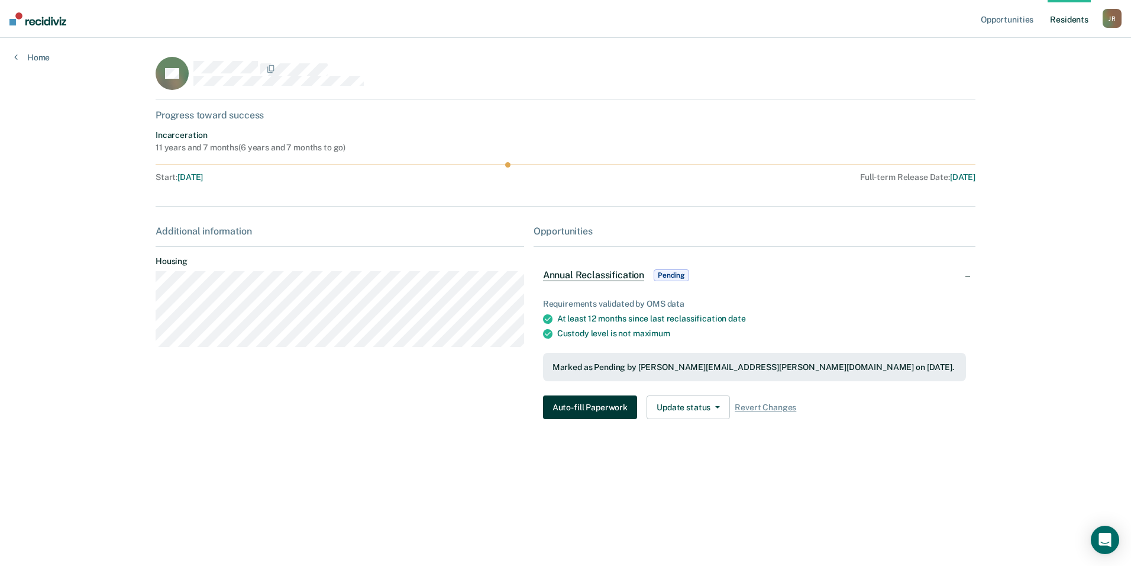
click at [583, 412] on button "Auto-fill Paperwork" at bounding box center [590, 407] width 94 height 24
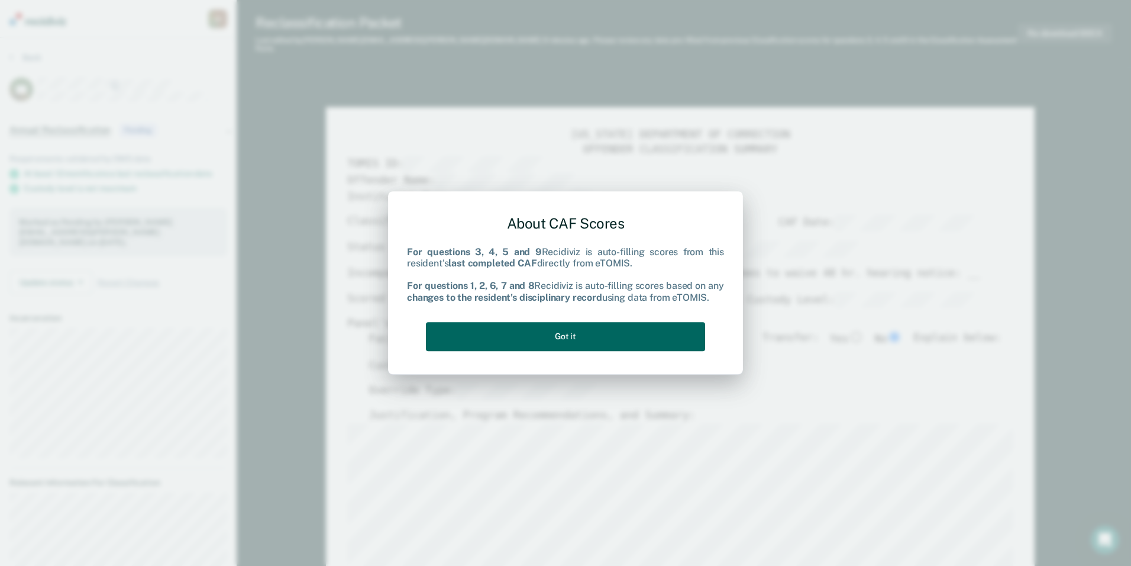
click at [571, 333] on button "Got it" at bounding box center [565, 336] width 279 height 29
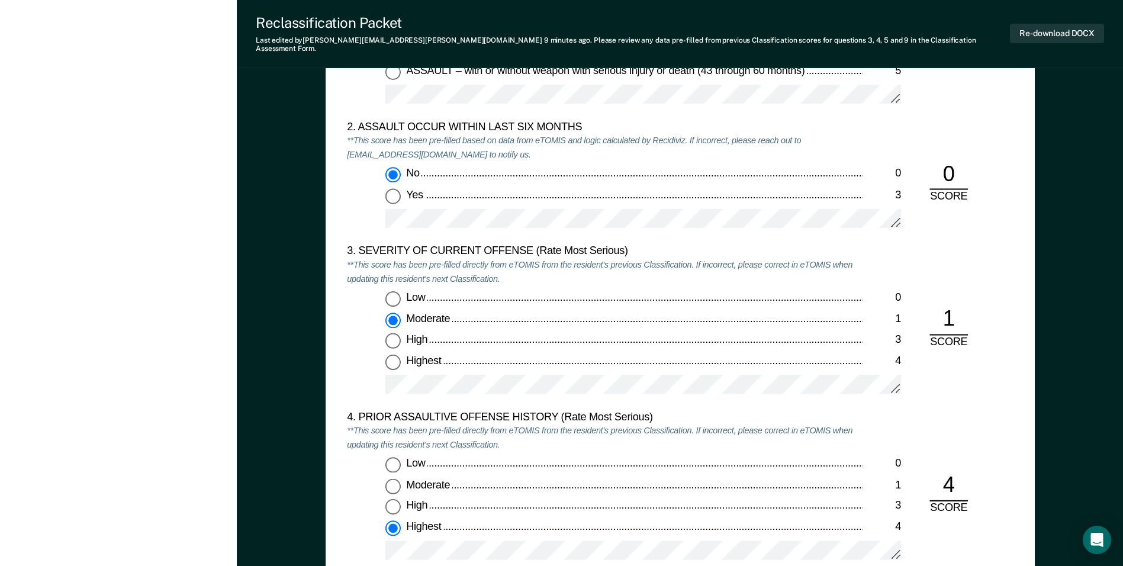
scroll to position [1361, 0]
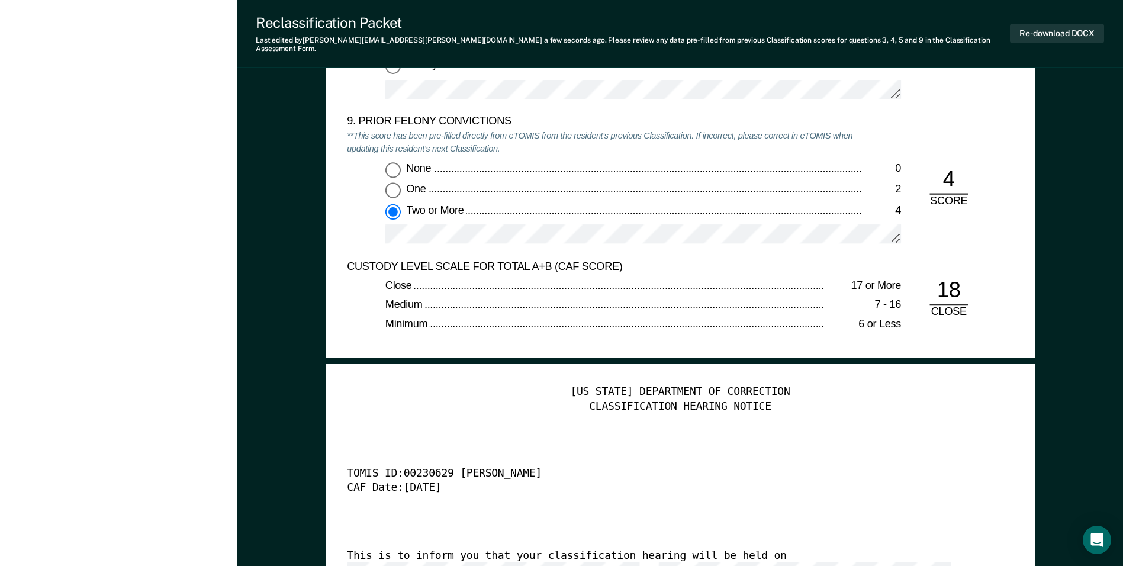
scroll to position [2485, 0]
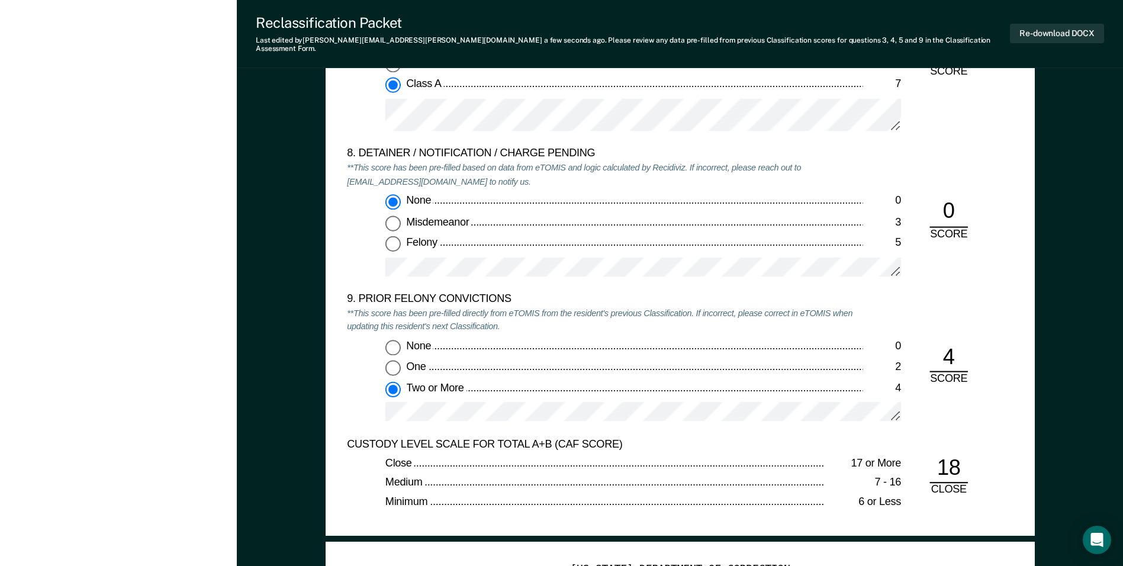
click at [443, 505] on div "CUSTODY LEVEL SCALE FOR TOTAL A+B (CAF SCORE) Close 17 or More Medium 7 - 16 Mi…" at bounding box center [604, 476] width 515 height 78
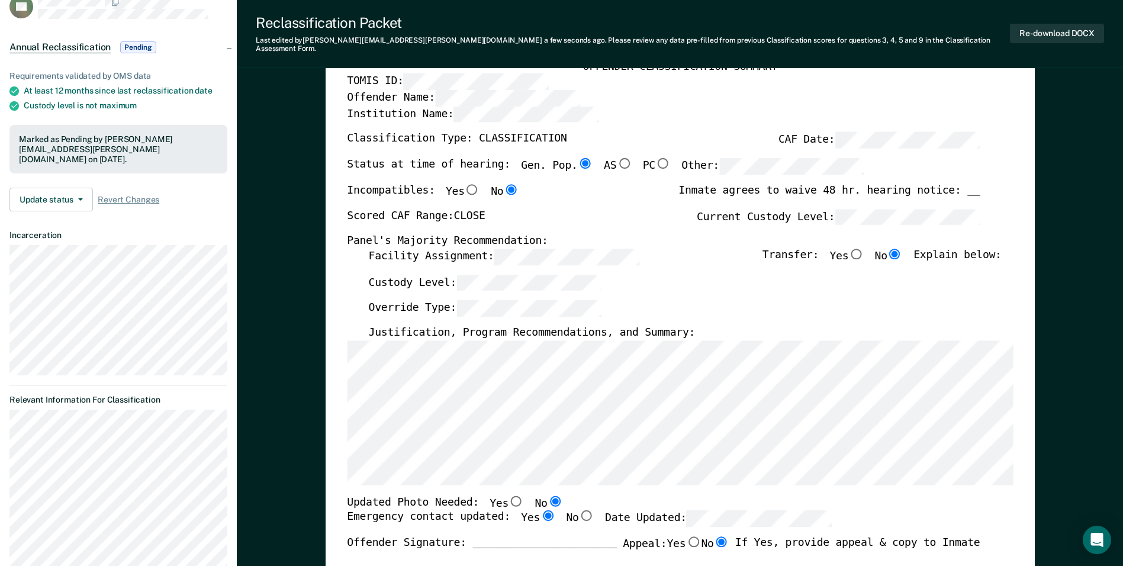
scroll to position [0, 0]
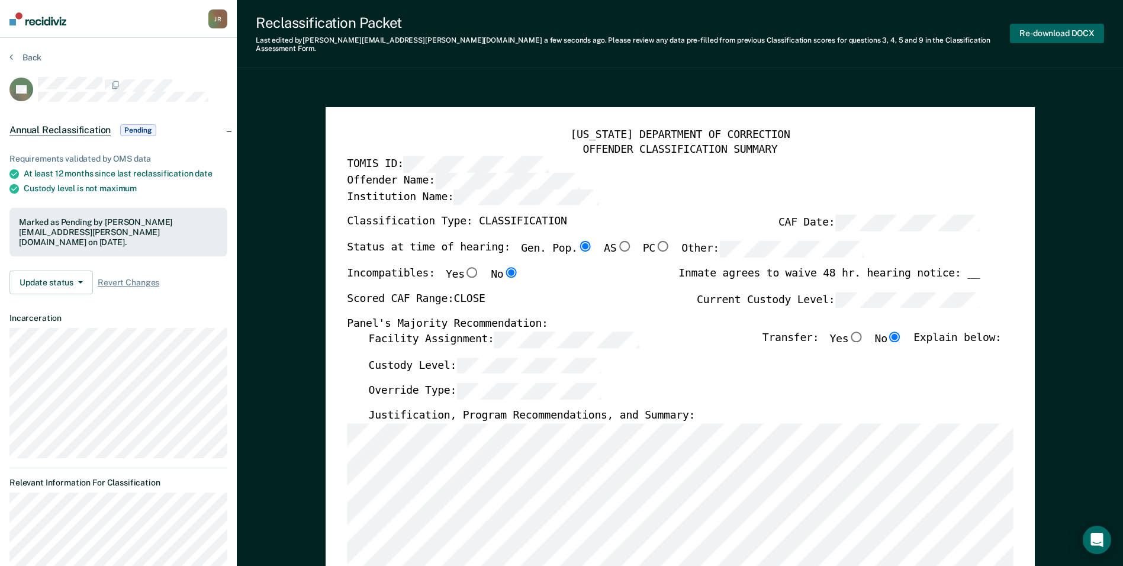
click at [1066, 32] on button "Re-download DOCX" at bounding box center [1057, 34] width 94 height 20
type textarea "x"
